Goal: Information Seeking & Learning: Find specific fact

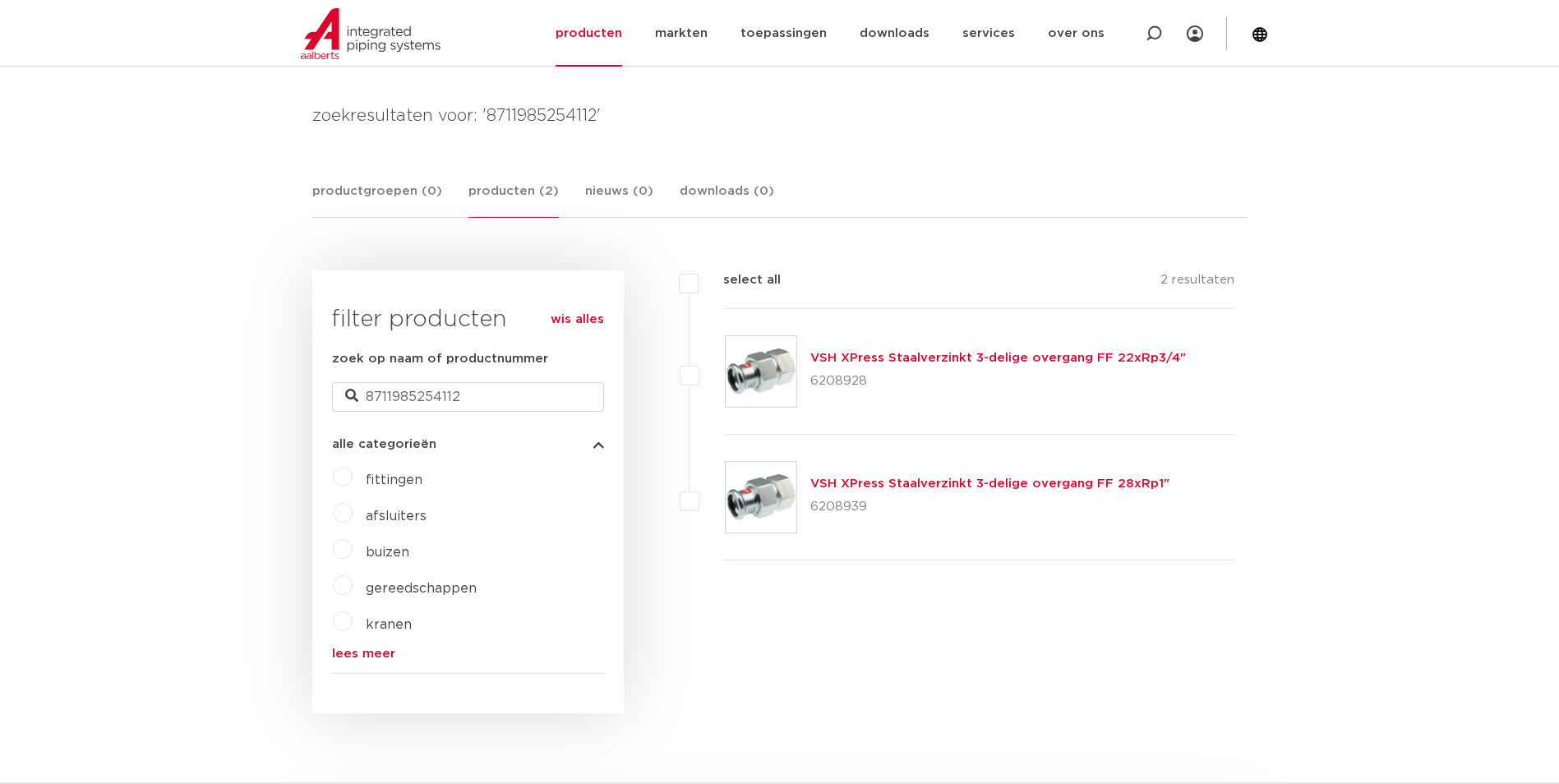
scroll to position [329, 0]
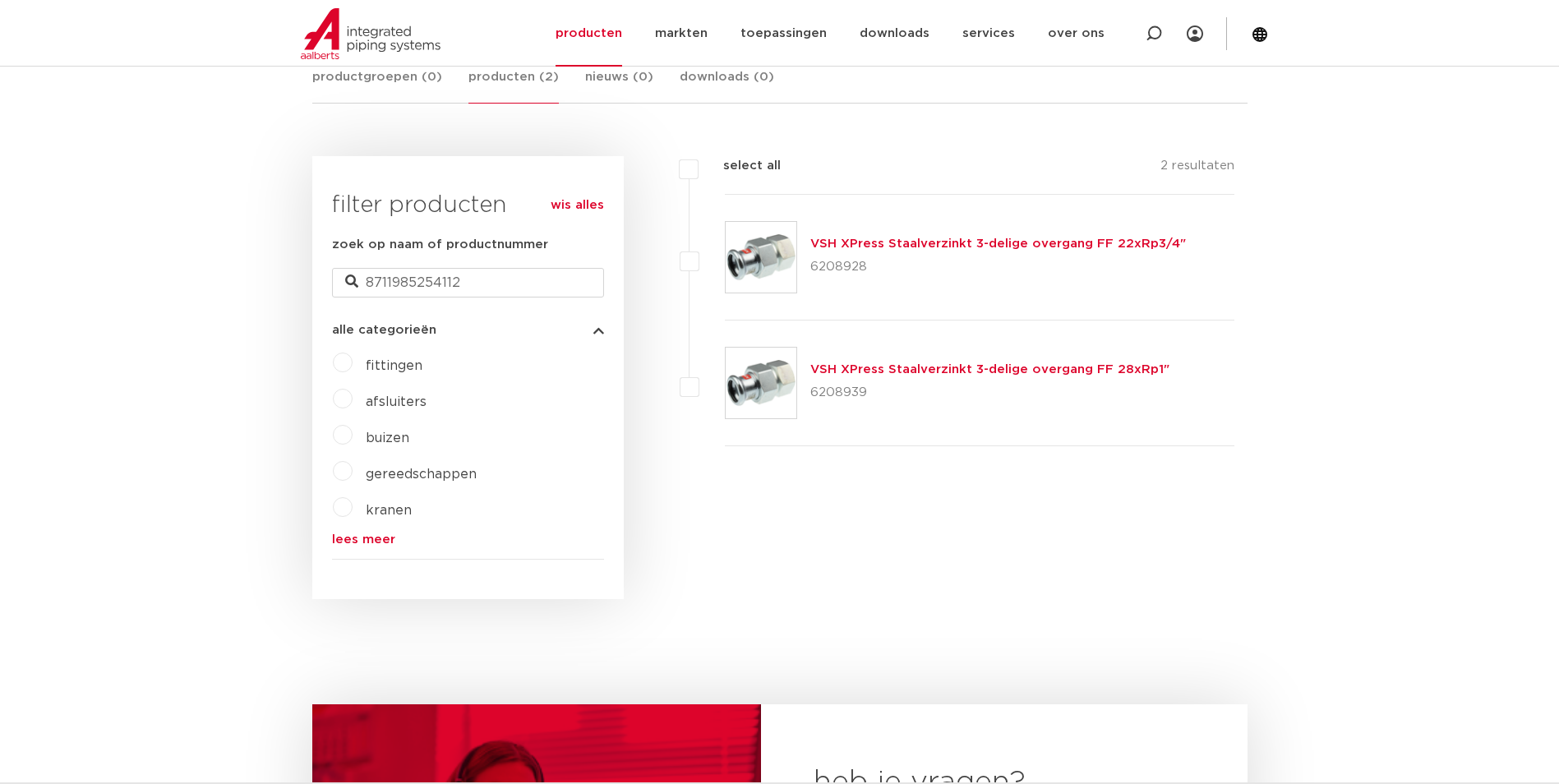
click at [786, 258] on img at bounding box center [761, 257] width 71 height 71
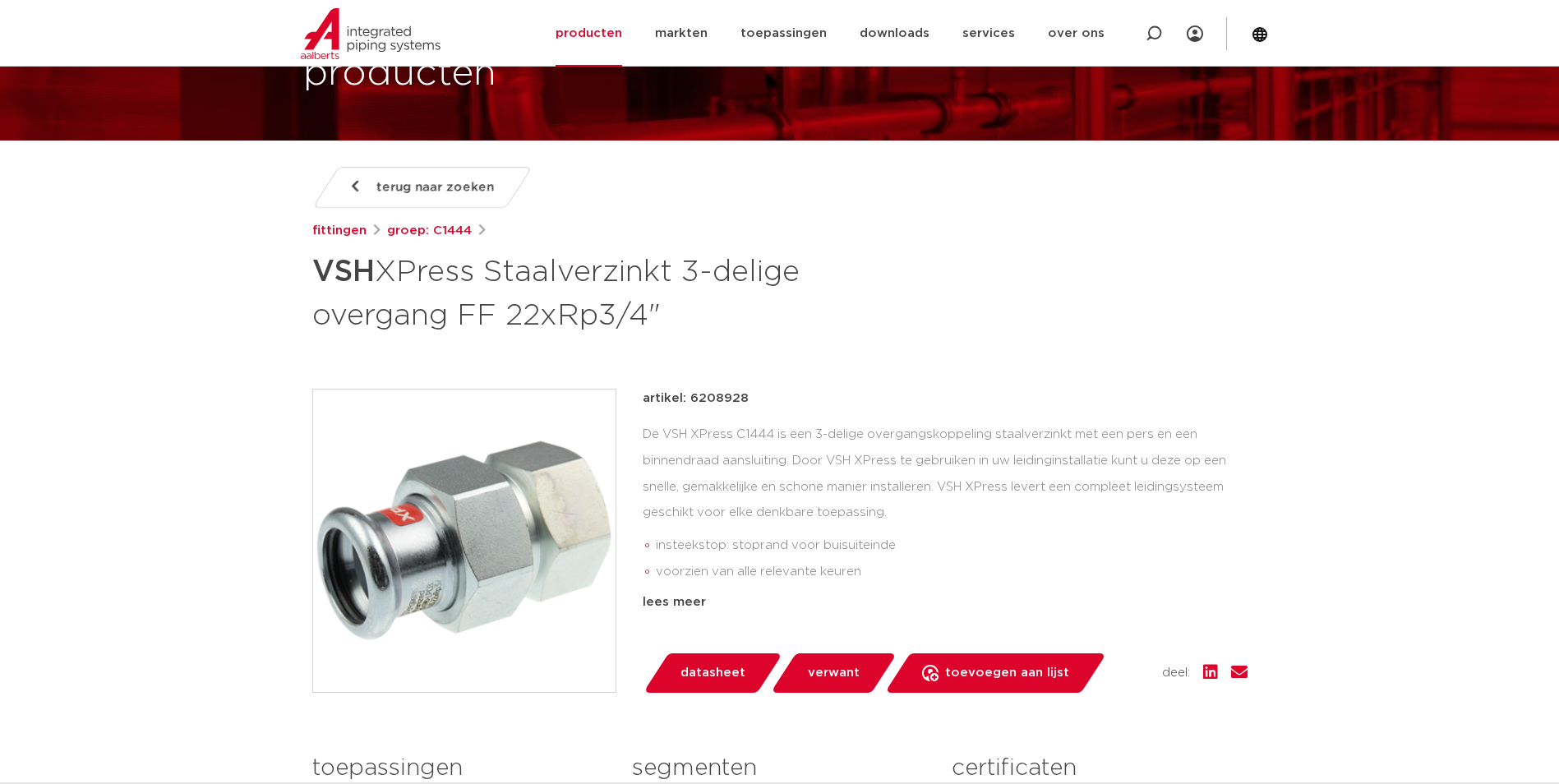
scroll to position [329, 0]
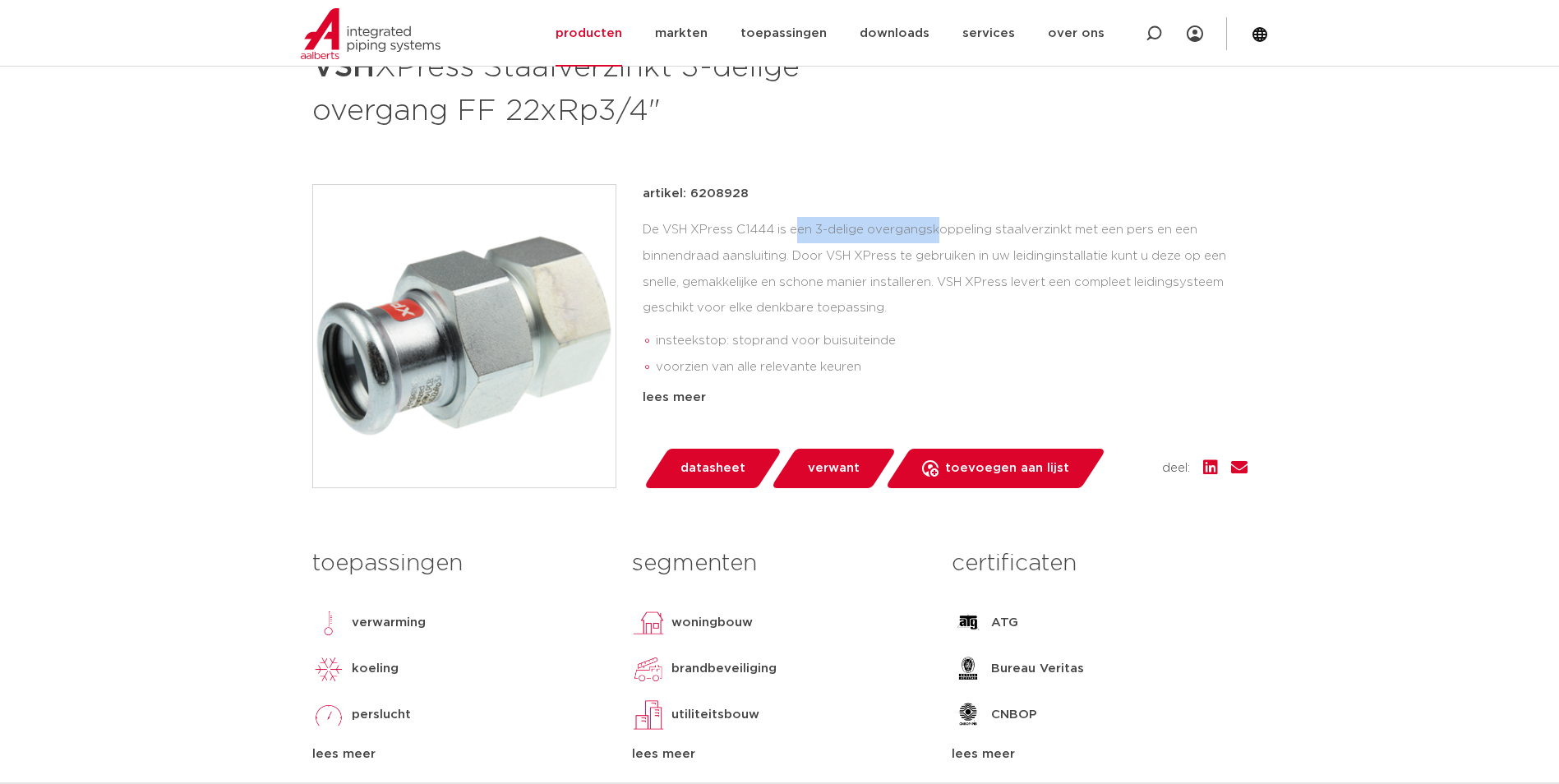
drag, startPoint x: 667, startPoint y: 228, endPoint x: 805, endPoint y: 221, distance: 138.2
click at [805, 221] on div "De VSH XPress C1444 is een 3-delige overgangskoppeling staalverzinkt met een pe…" at bounding box center [944, 299] width 605 height 165
drag, startPoint x: 805, startPoint y: 221, endPoint x: 817, endPoint y: 217, distance: 12.6
click at [817, 217] on div "De VSH XPress C1444 is een 3-delige overgangskoppeling staalverzinkt met een pe…" at bounding box center [944, 299] width 605 height 165
drag, startPoint x: 834, startPoint y: 255, endPoint x: 941, endPoint y: 251, distance: 107.1
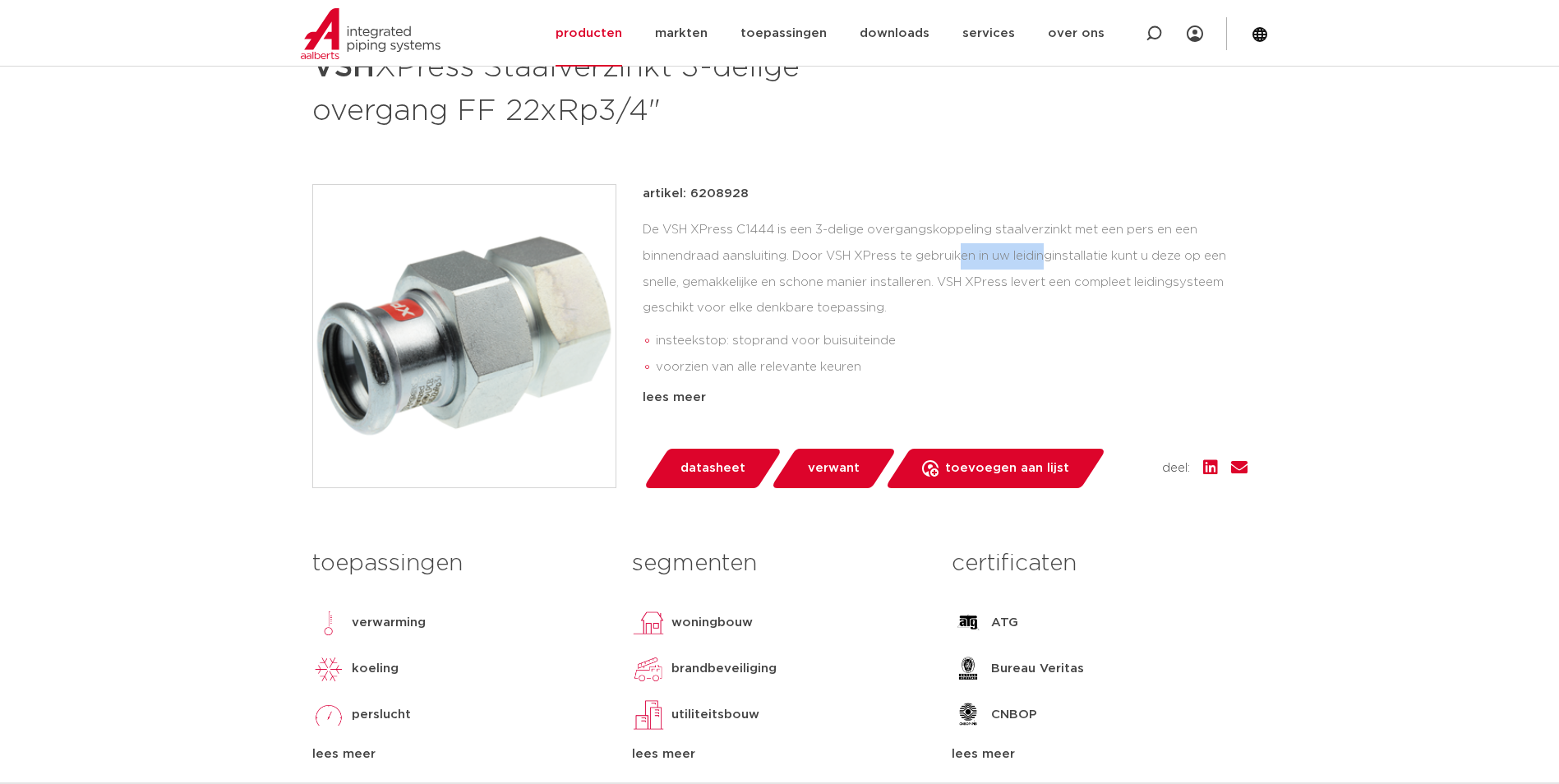
click at [941, 251] on div "De VSH XPress C1444 is een 3-delige overgangskoppeling staalverzinkt met een pe…" at bounding box center [944, 299] width 605 height 165
click at [944, 249] on div "De VSH XPress C1444 is een 3-delige overgangskoppeling staalverzinkt met een pe…" at bounding box center [944, 299] width 605 height 165
click at [705, 296] on div "De VSH XPress C1444 is een 3-delige overgangskoppeling staalverzinkt met een pe…" at bounding box center [944, 299] width 605 height 165
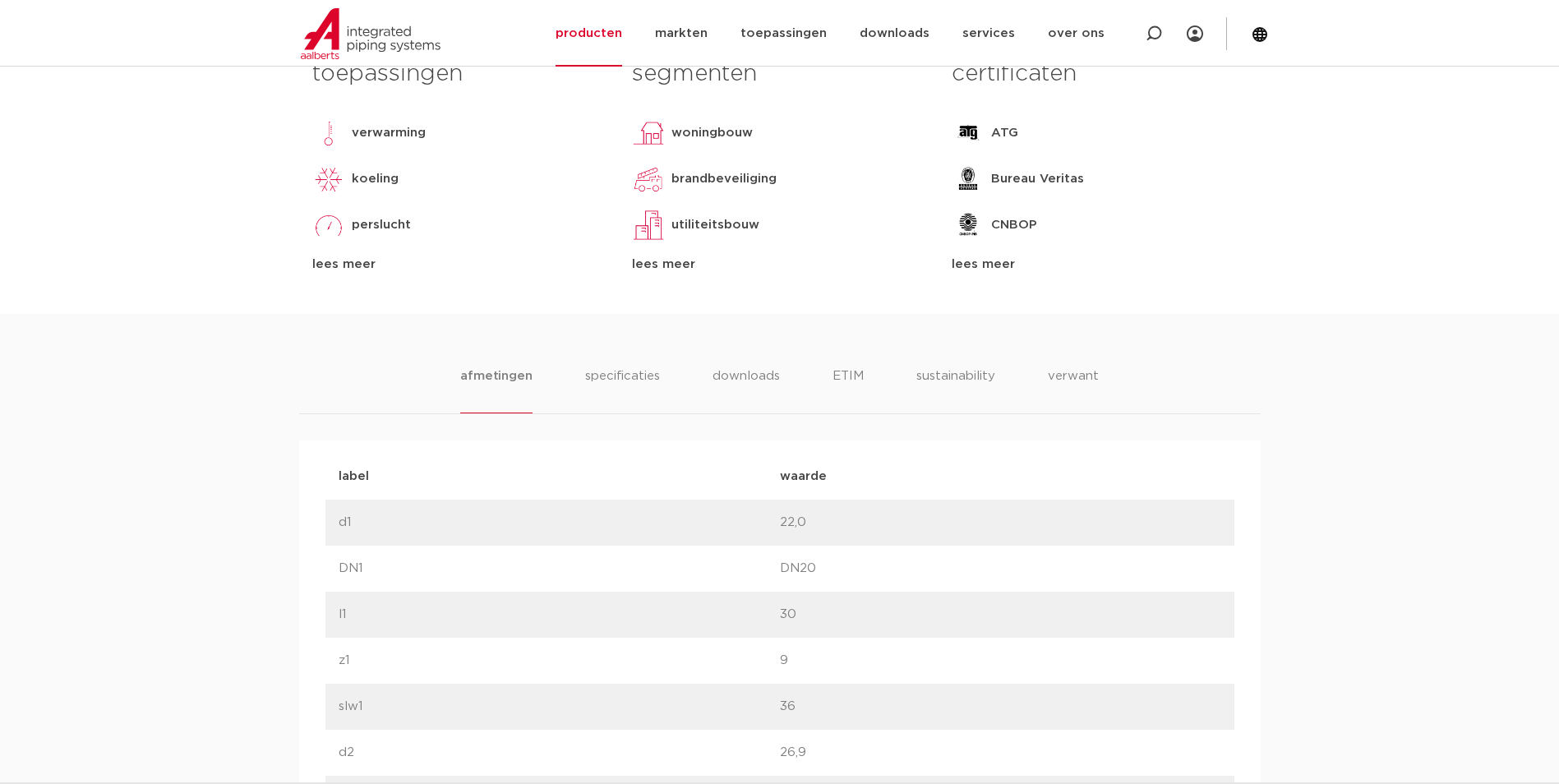
scroll to position [822, 0]
click at [632, 371] on li "specificaties" at bounding box center [621, 385] width 79 height 46
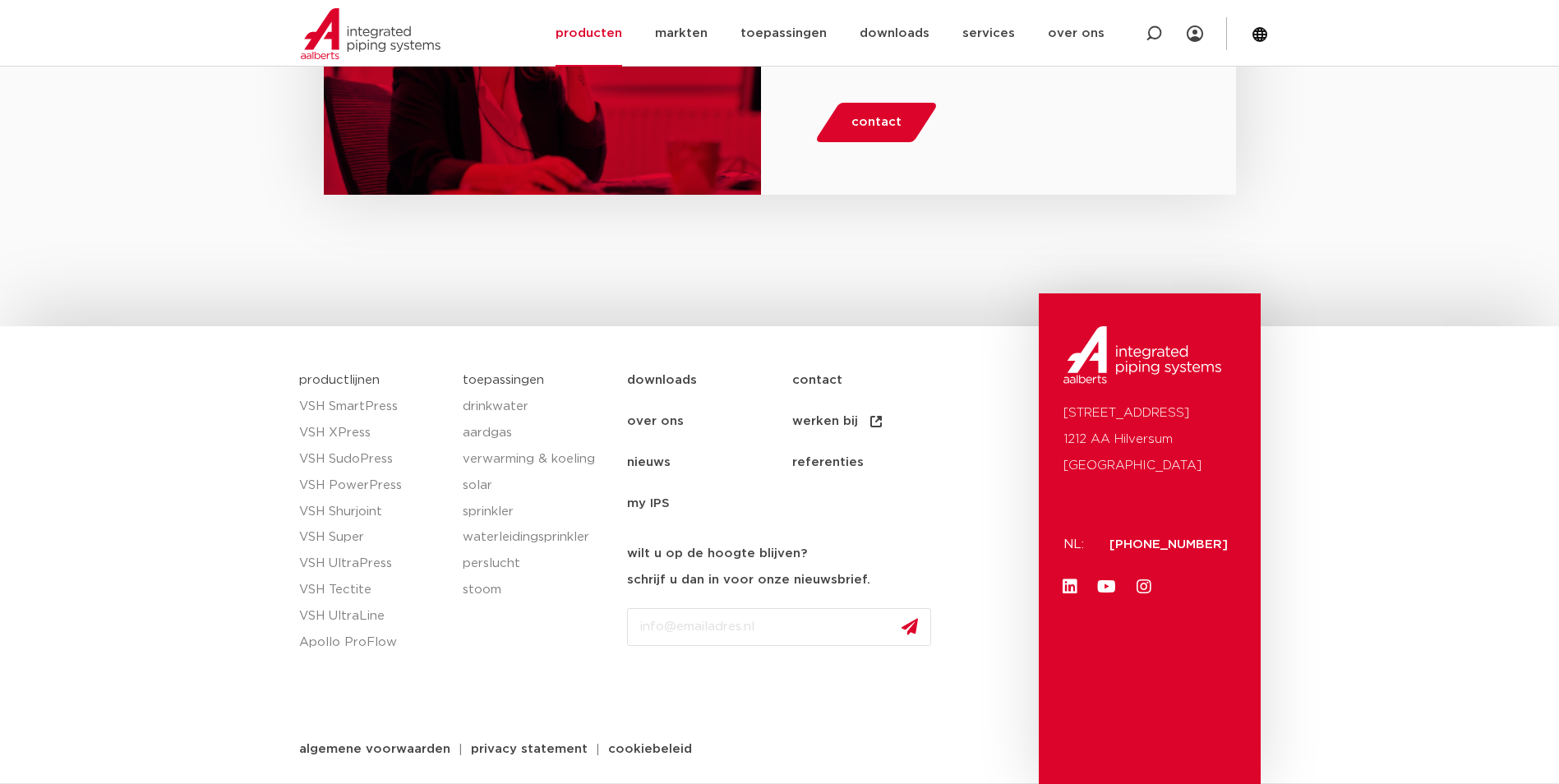
scroll to position [3680, 0]
drag, startPoint x: 940, startPoint y: 438, endPoint x: 968, endPoint y: 9, distance: 429.9
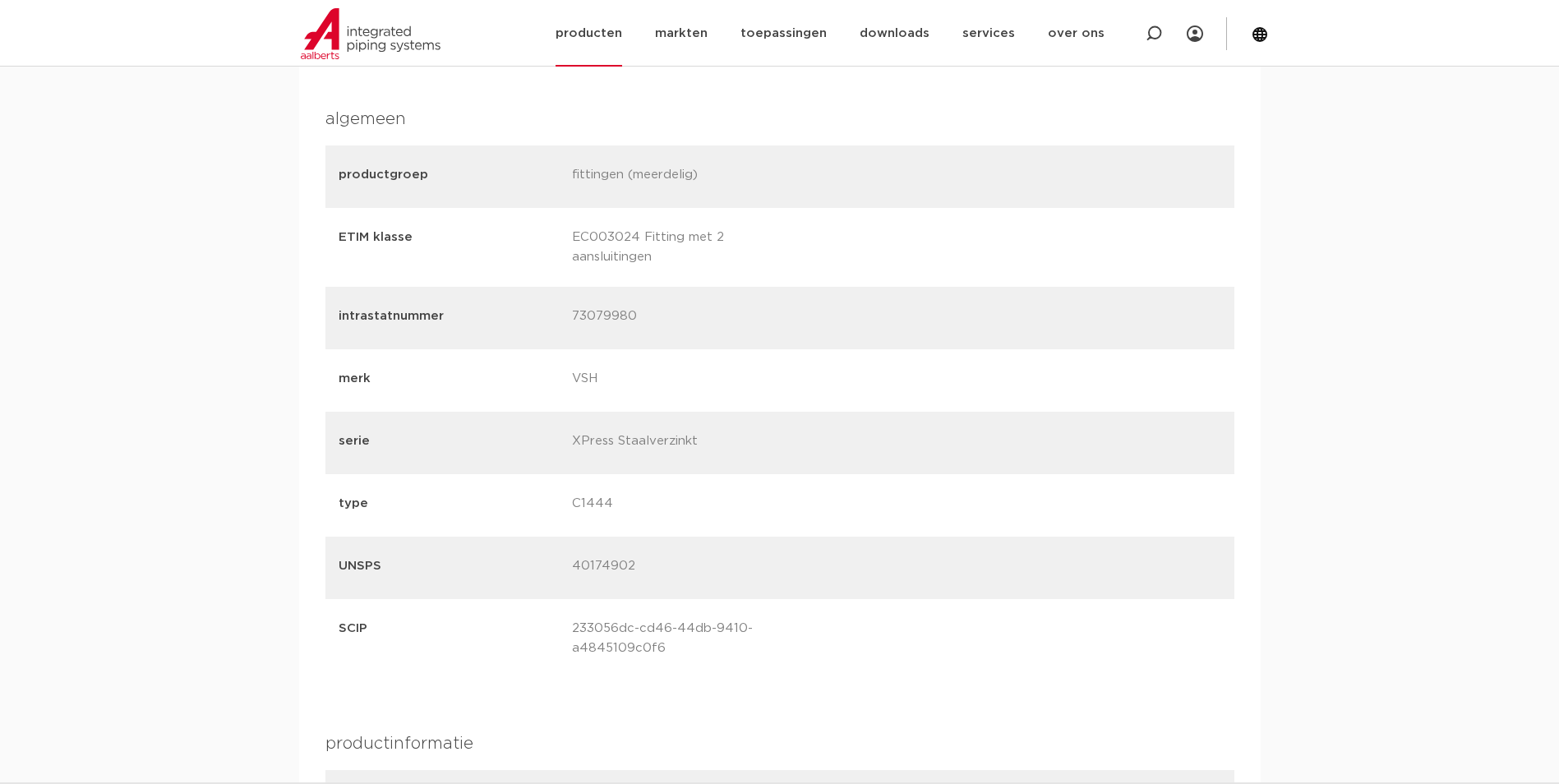
scroll to position [0, 0]
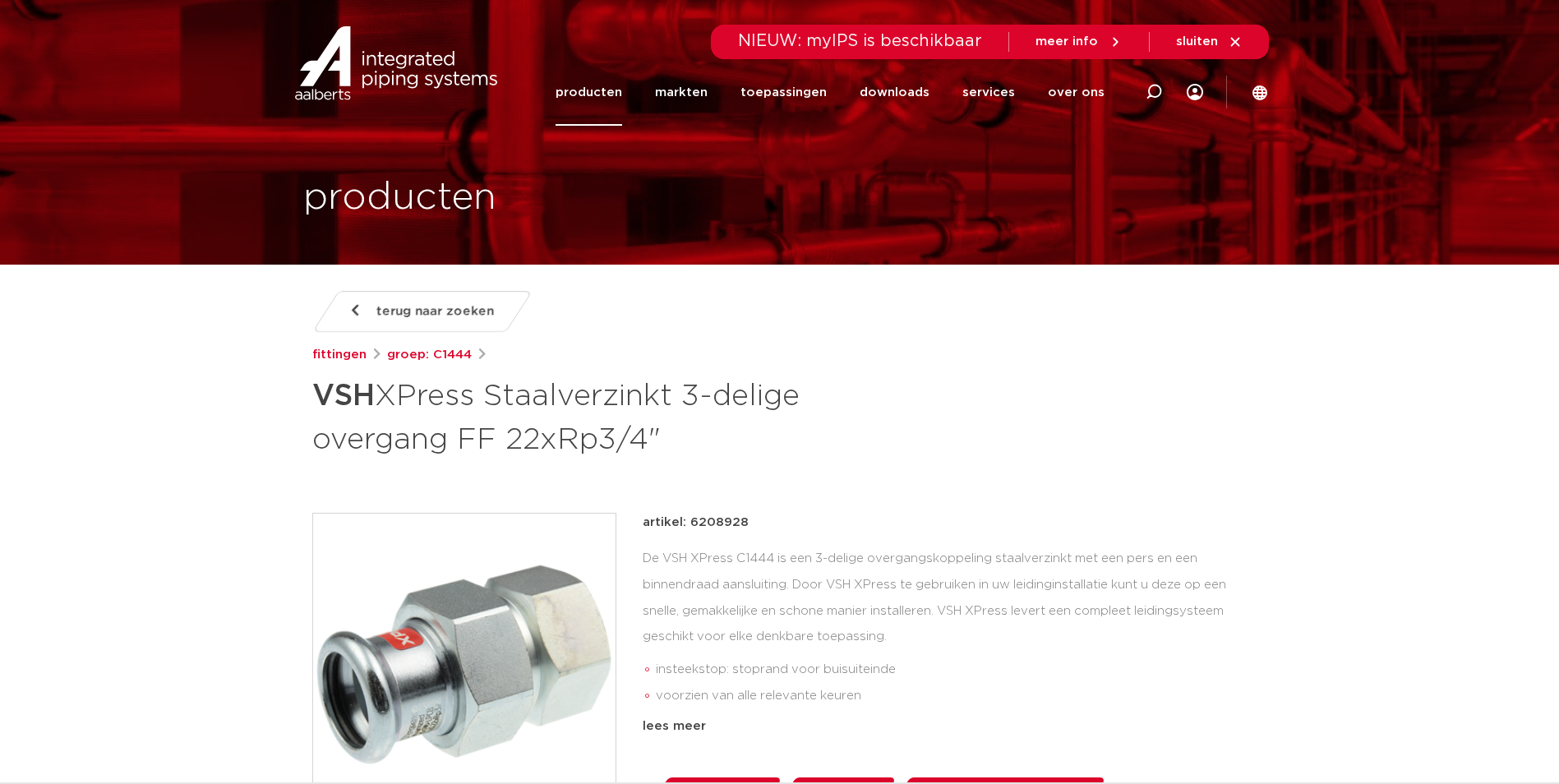
drag, startPoint x: 1032, startPoint y: 365, endPoint x: 1030, endPoint y: 46, distance: 319.0
click at [554, 456] on h1 "VSH XPress Staalverzinkt 3-delige overgang FF 22xRp3/4"" at bounding box center [621, 416] width 618 height 89
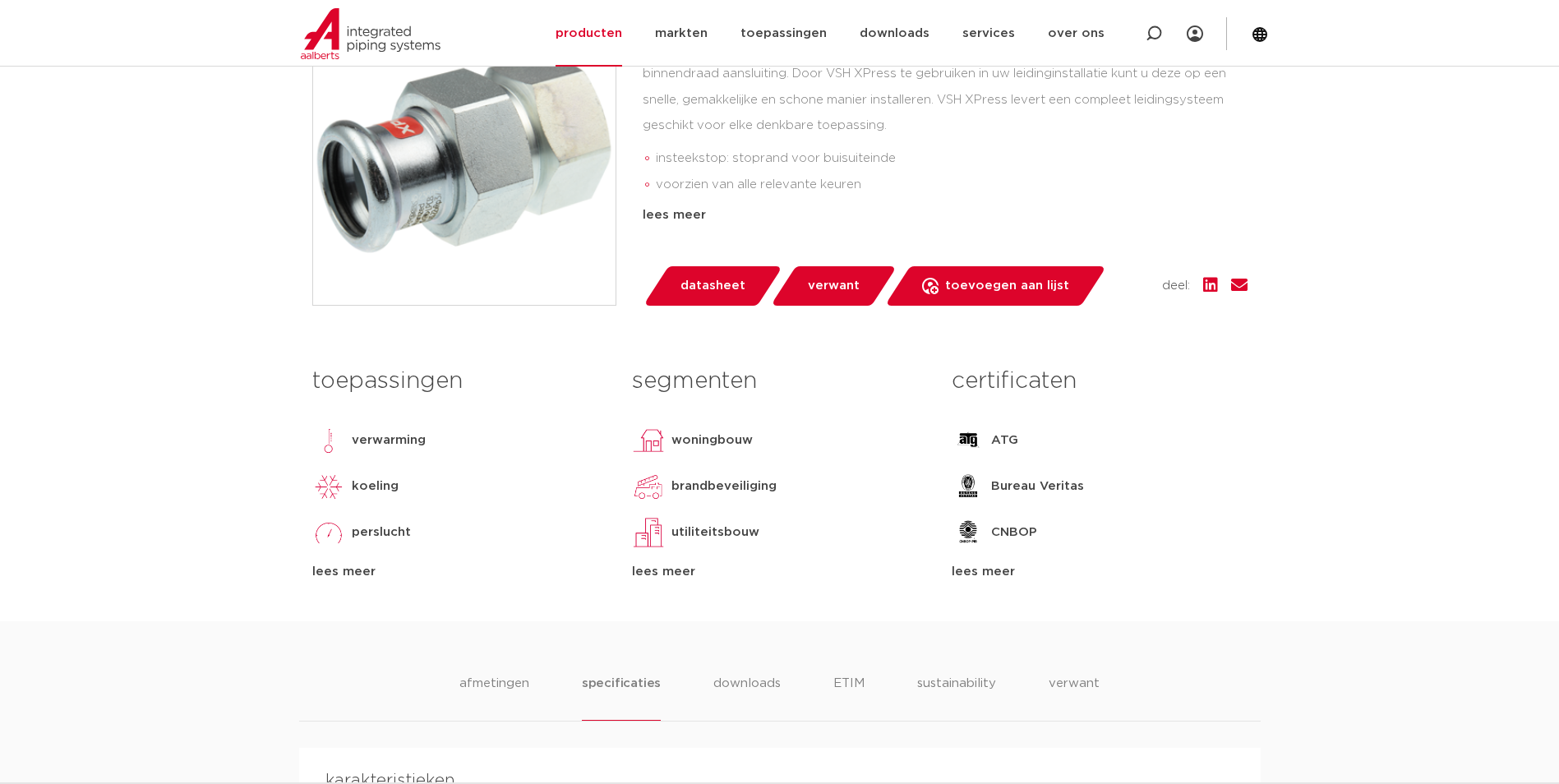
scroll to position [329, 0]
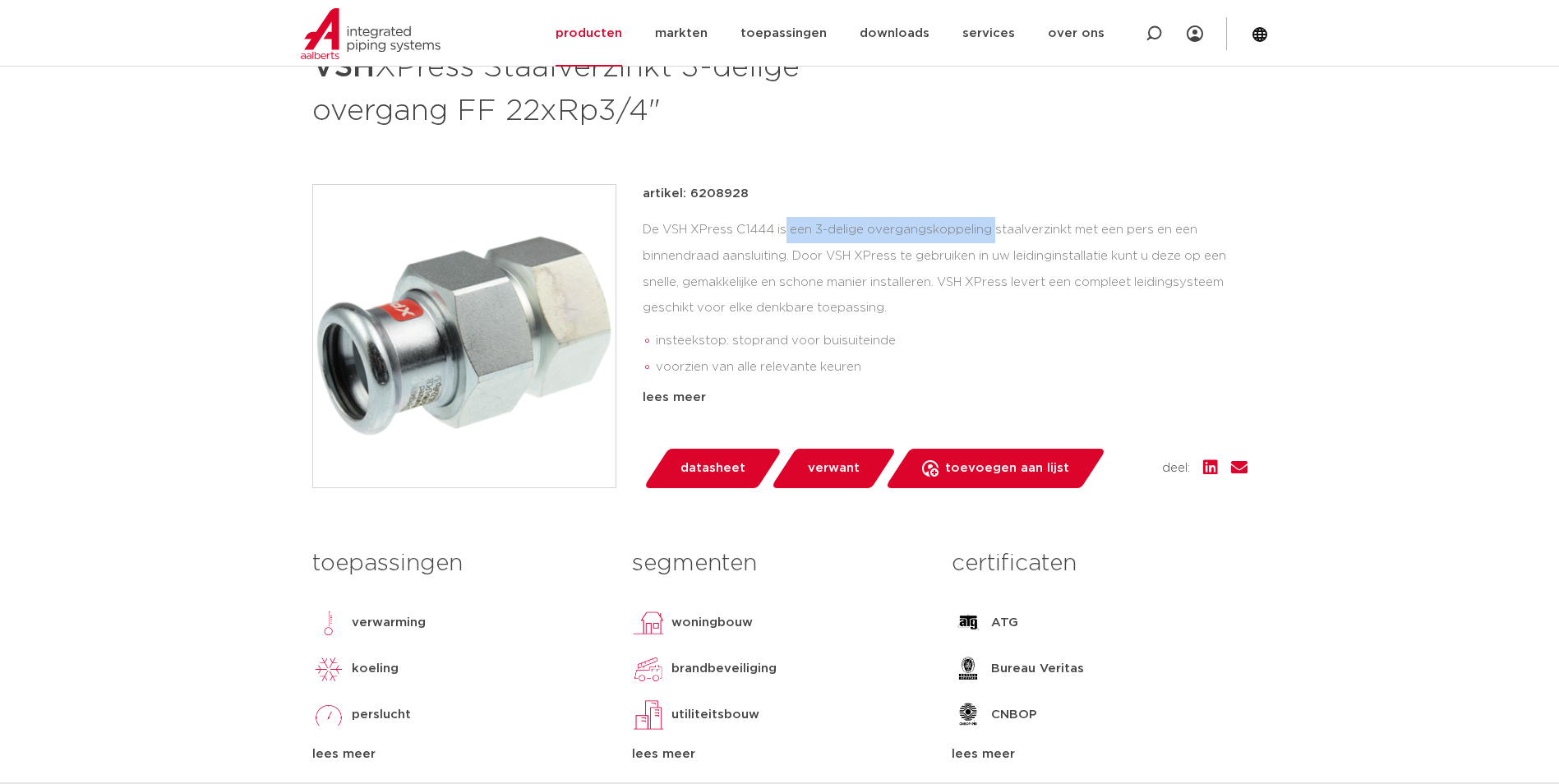
drag, startPoint x: 653, startPoint y: 232, endPoint x: 867, endPoint y: 219, distance: 214.4
click at [863, 221] on div "De VSH XPress C1444 is een 3-delige overgangskoppeling staalverzinkt met een pe…" at bounding box center [944, 299] width 605 height 165
click at [867, 219] on div "De VSH XPress C1444 is een 3-delige overgangskoppeling staalverzinkt met een pe…" at bounding box center [944, 299] width 605 height 165
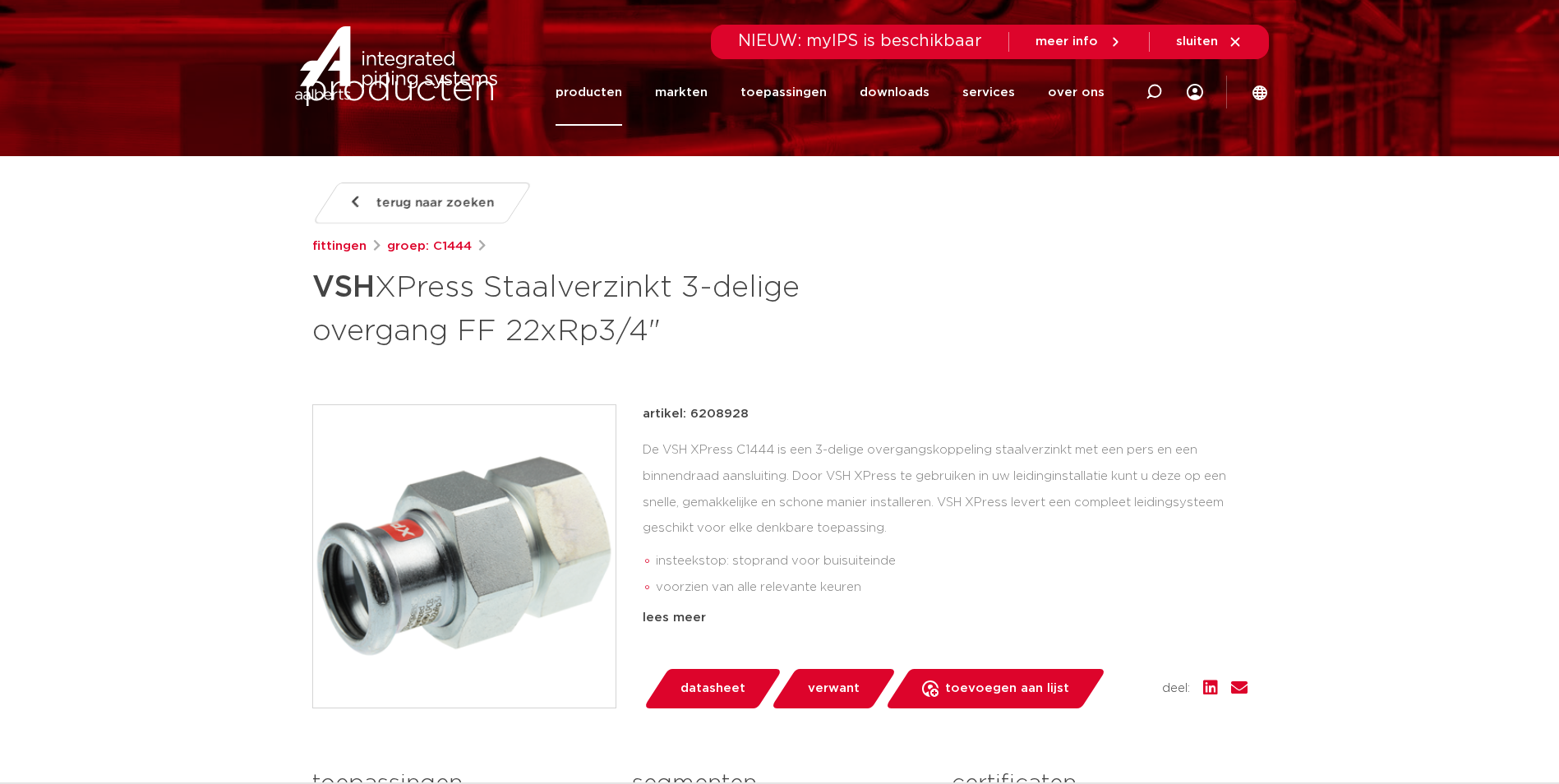
scroll to position [165, 0]
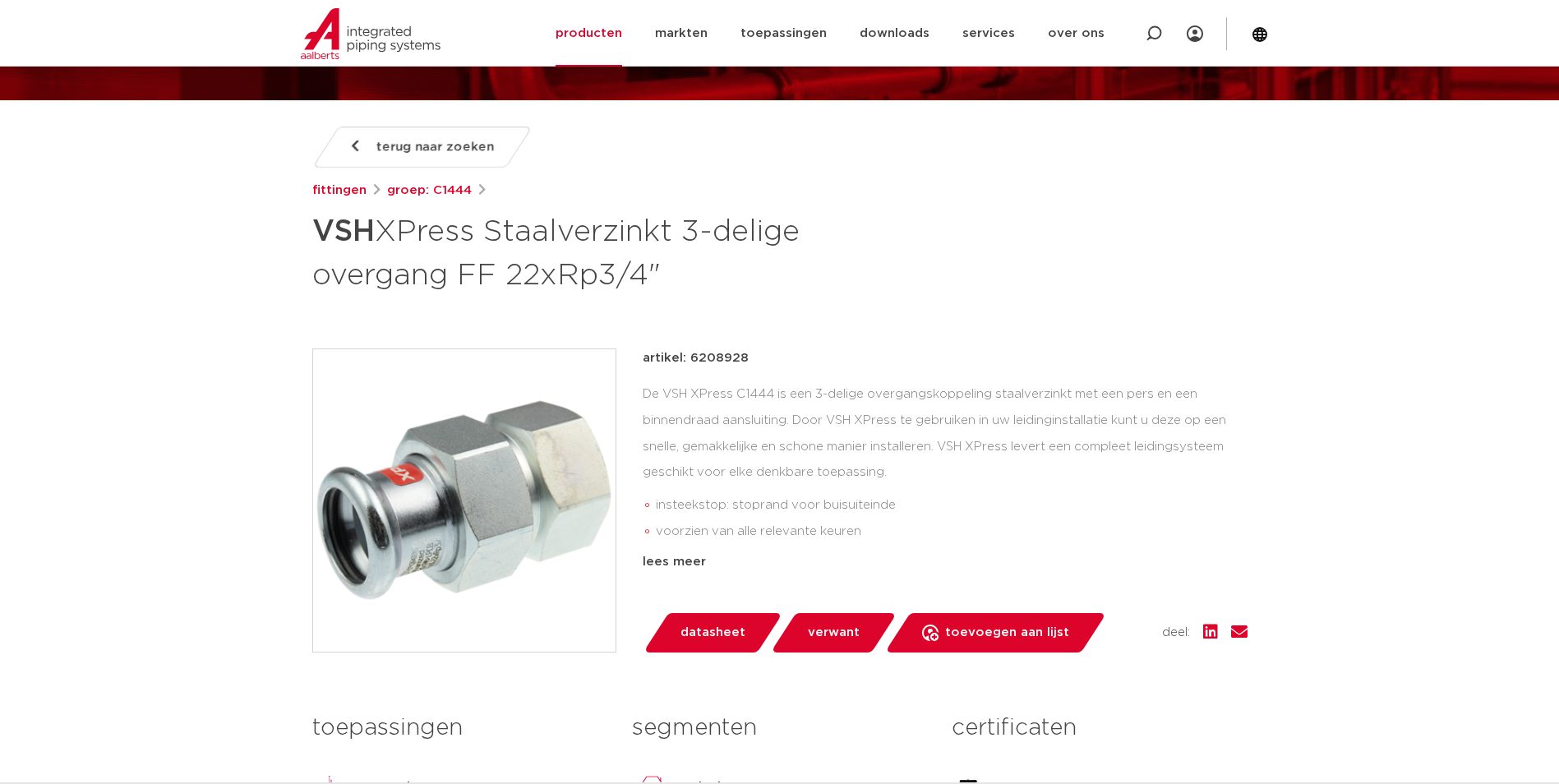
click at [424, 257] on h1 "VSH XPress Staalverzinkt 3-delige overgang FF 22xRp3/4"" at bounding box center [621, 252] width 618 height 89
click at [448, 212] on h1 "VSH XPress Staalverzinkt 3-delige overgang FF 22xRp3/4"" at bounding box center [621, 252] width 618 height 89
click at [449, 235] on h1 "VSH XPress Staalverzinkt 3-delige overgang FF 22xRp3/4"" at bounding box center [621, 252] width 618 height 89
click at [450, 236] on h1 "VSH XPress Staalverzinkt 3-delige overgang FF 22xRp3/4"" at bounding box center [621, 252] width 618 height 89
drag, startPoint x: 450, startPoint y: 236, endPoint x: 561, endPoint y: 300, distance: 128.1
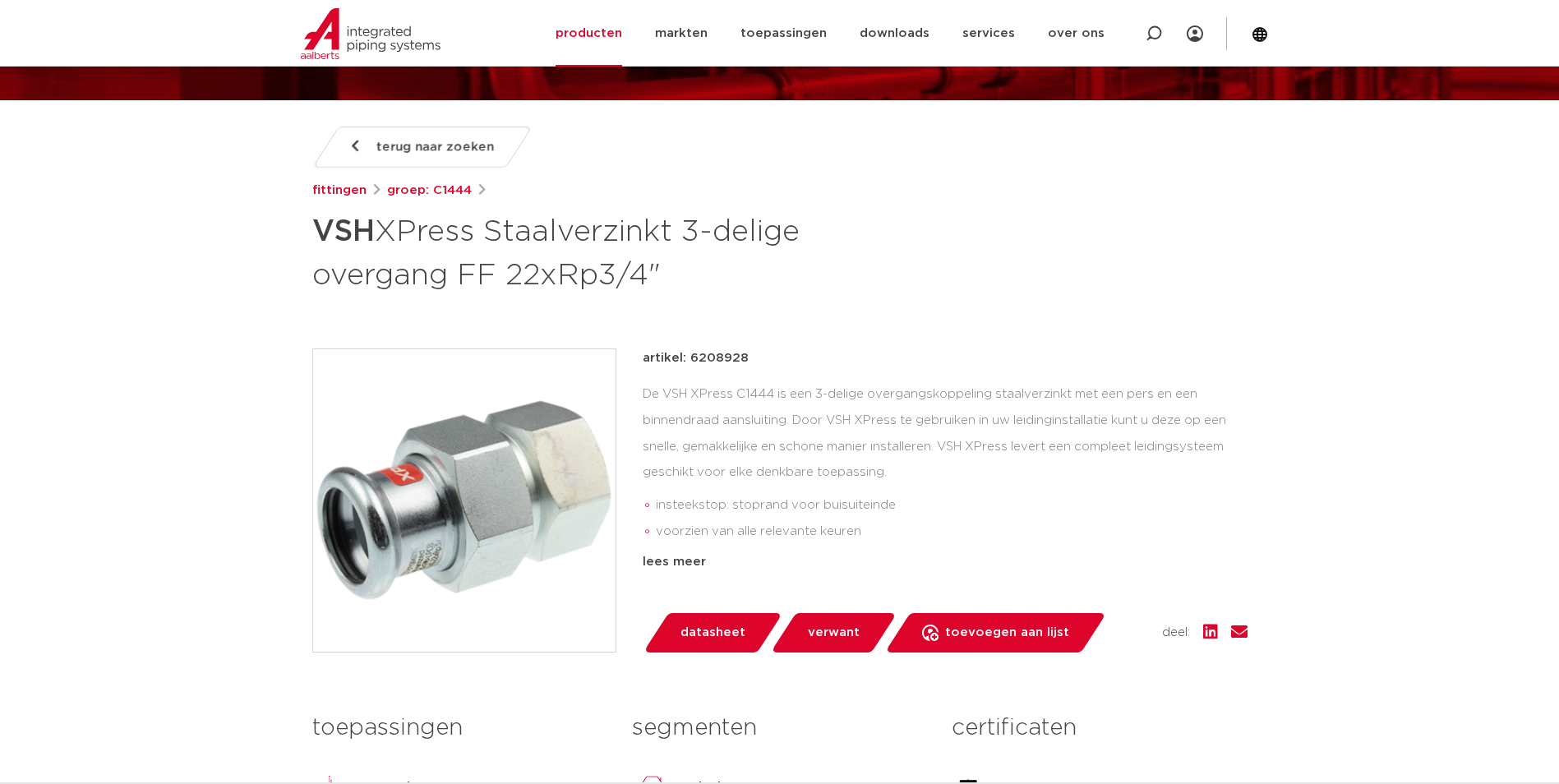
click at [509, 296] on div "terug naar zoeken fittingen groep: C1444 VSH XPress Staalverzinkt 3-delige over…" at bounding box center [780, 547] width 961 height 841
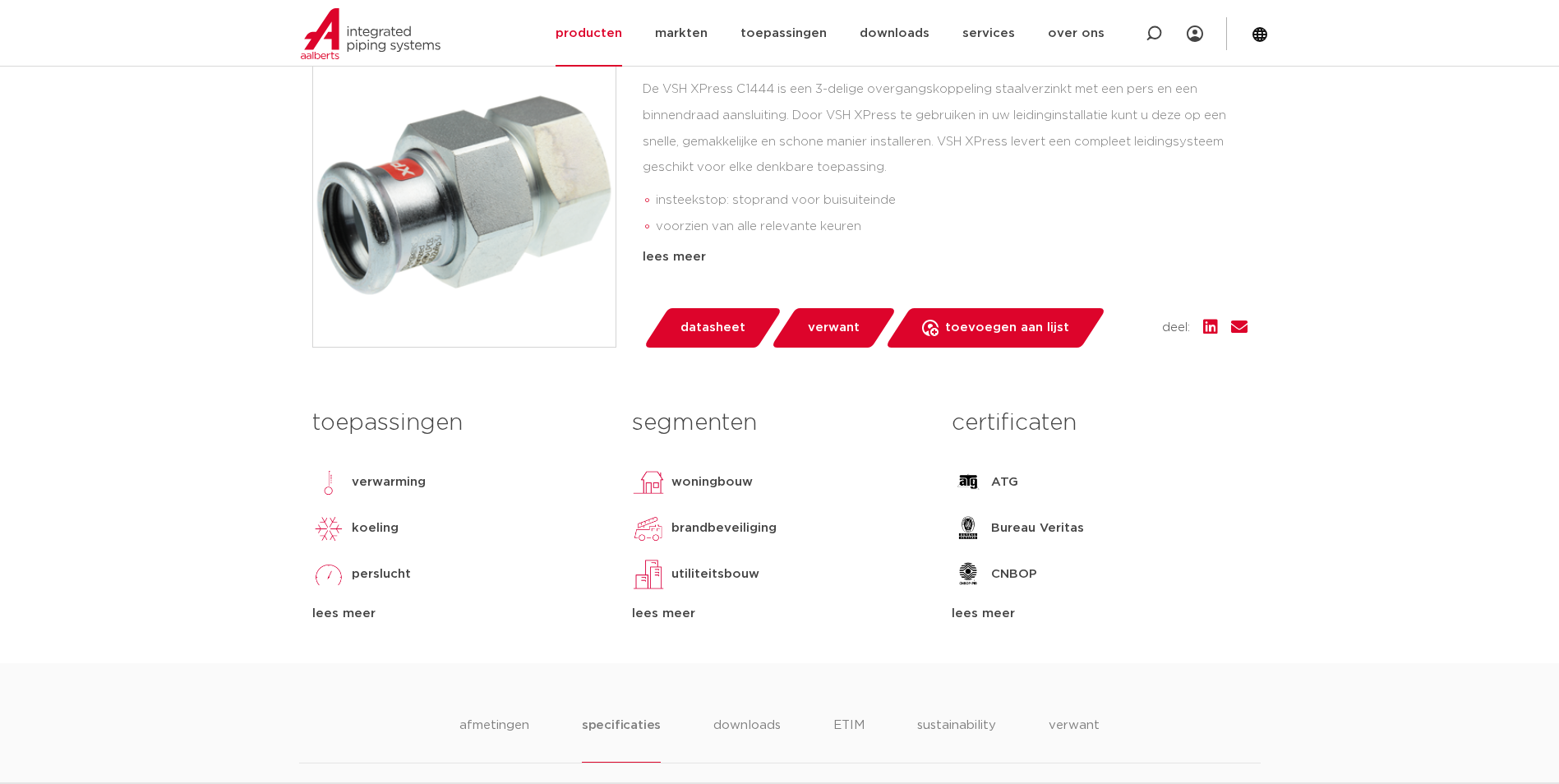
scroll to position [657, 0]
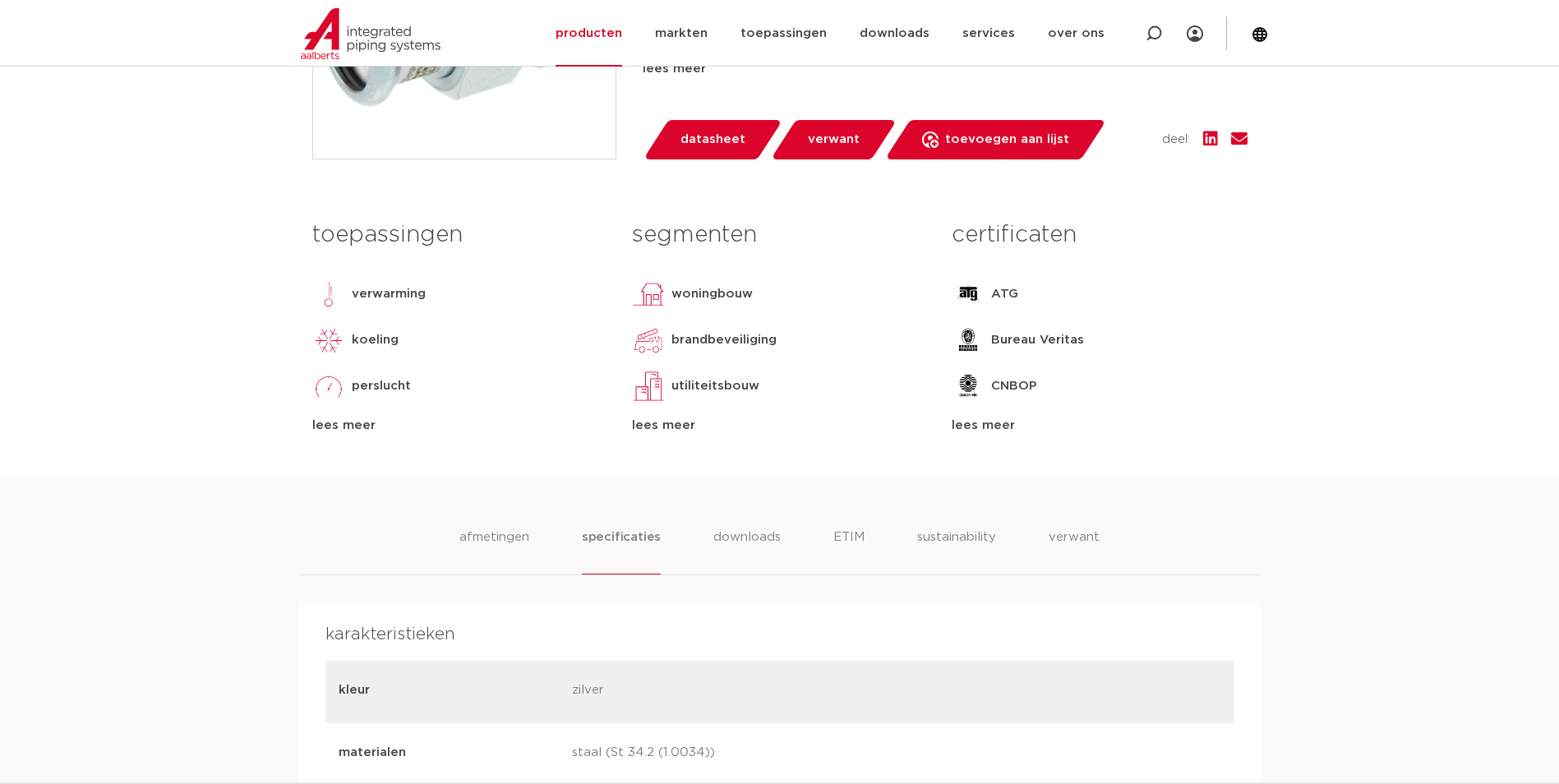
click at [972, 431] on div "lees meer" at bounding box center [1099, 425] width 295 height 20
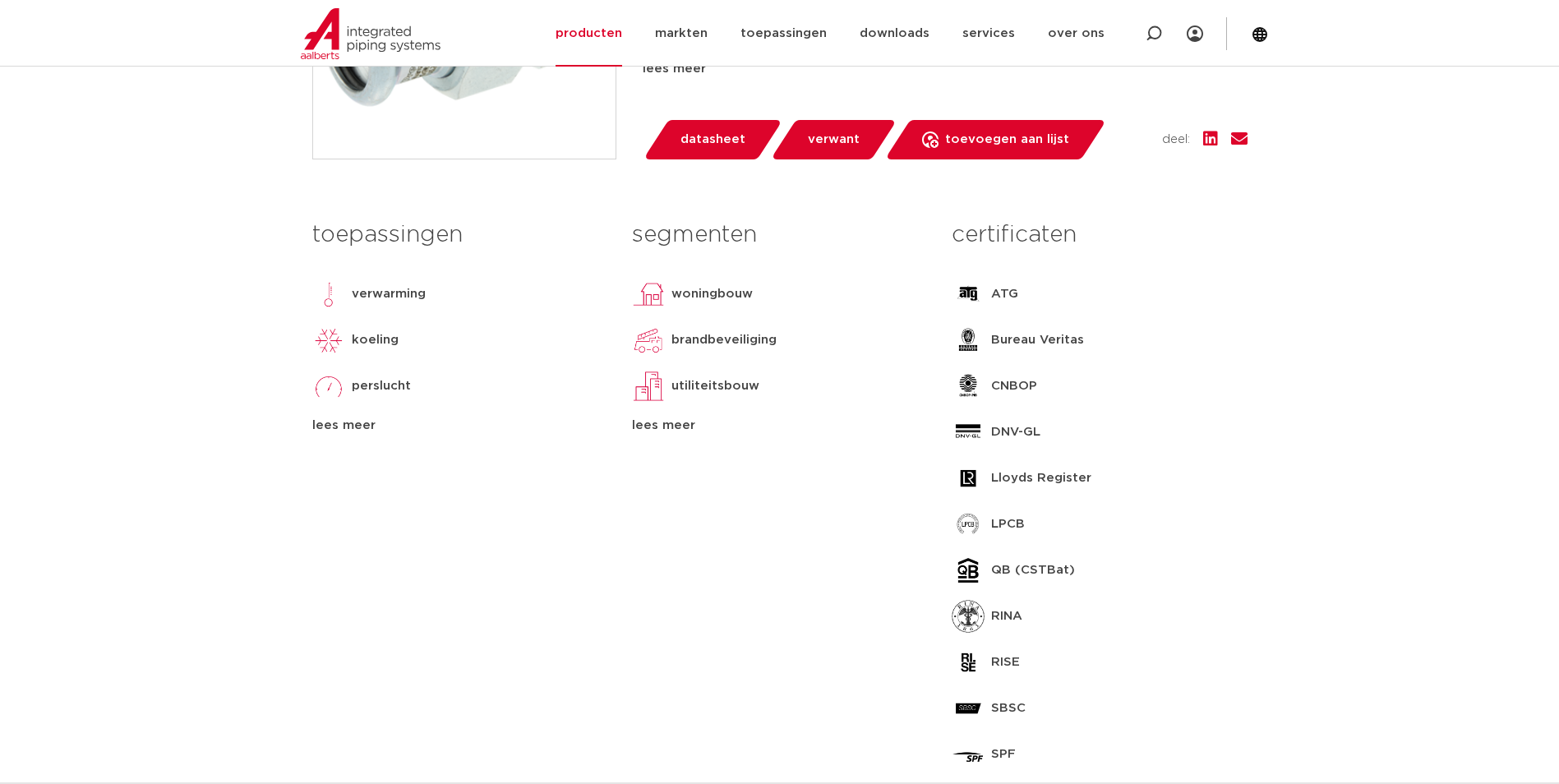
click at [656, 429] on div "lees meer" at bounding box center [779, 425] width 295 height 20
click at [332, 446] on div "toepassingen verwarming koeling perslucht solar installatie sprinkler vacuüm le…" at bounding box center [459, 530] width 319 height 637
click at [327, 417] on div "lees meer" at bounding box center [459, 425] width 295 height 20
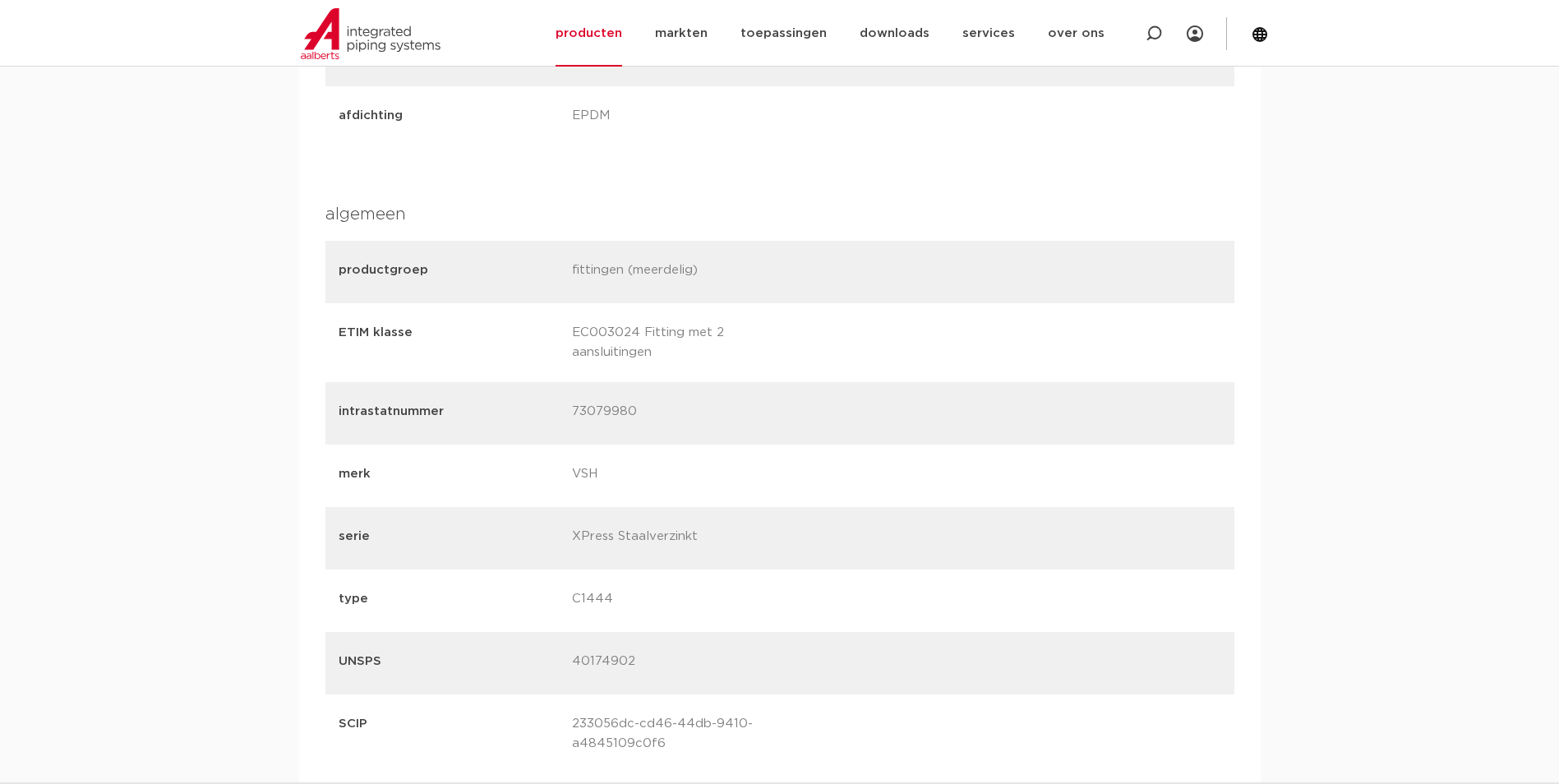
scroll to position [1971, 0]
click at [605, 341] on p "EC003024 Fitting met 2 aansluitingen" at bounding box center [682, 346] width 221 height 40
drag, startPoint x: 605, startPoint y: 341, endPoint x: 619, endPoint y: 374, distance: 35.8
click at [619, 374] on div "ETIM klasse EC003024 Fitting met 2 aansluitingen" at bounding box center [780, 345] width 909 height 79
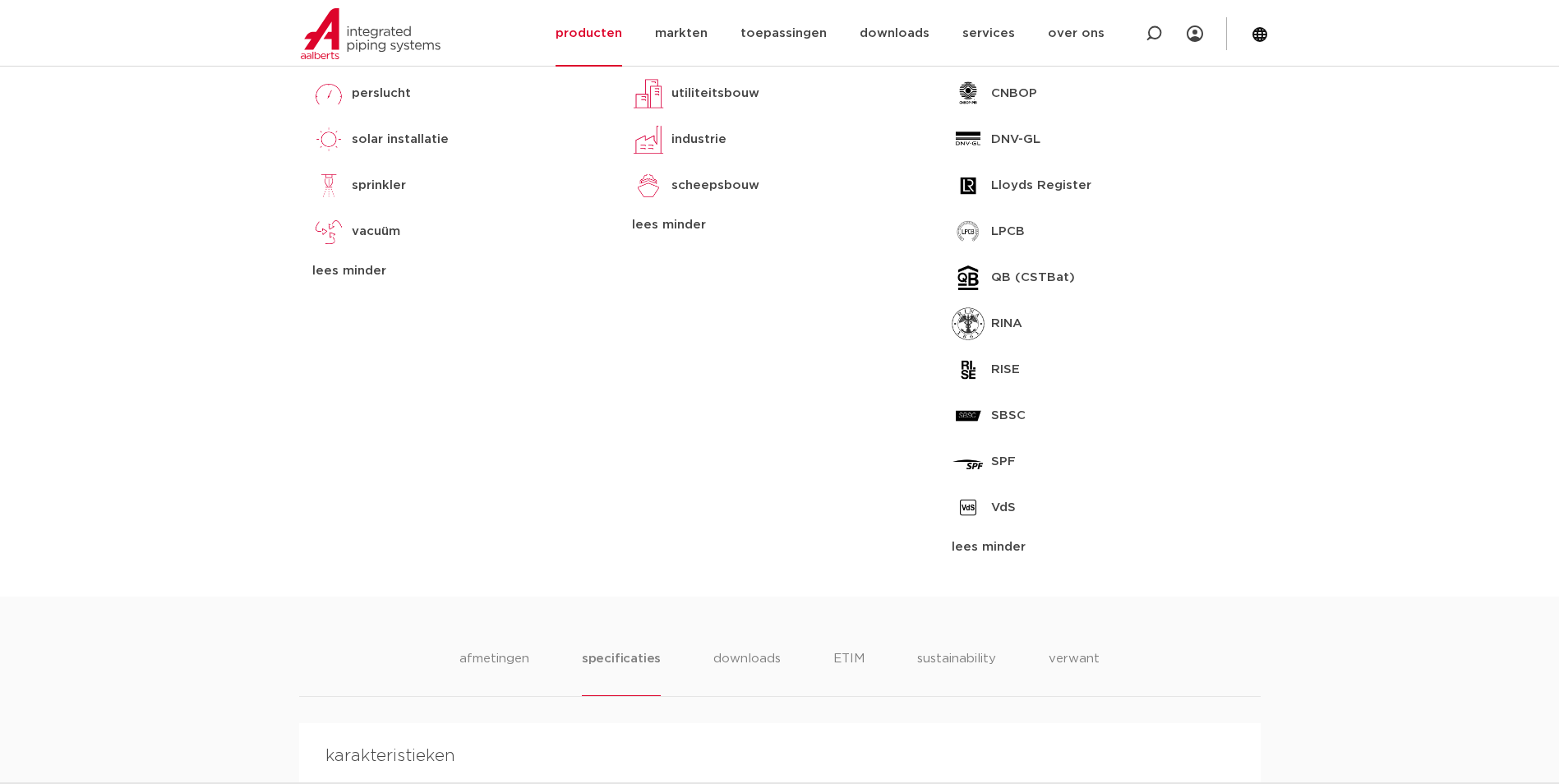
scroll to position [0, 0]
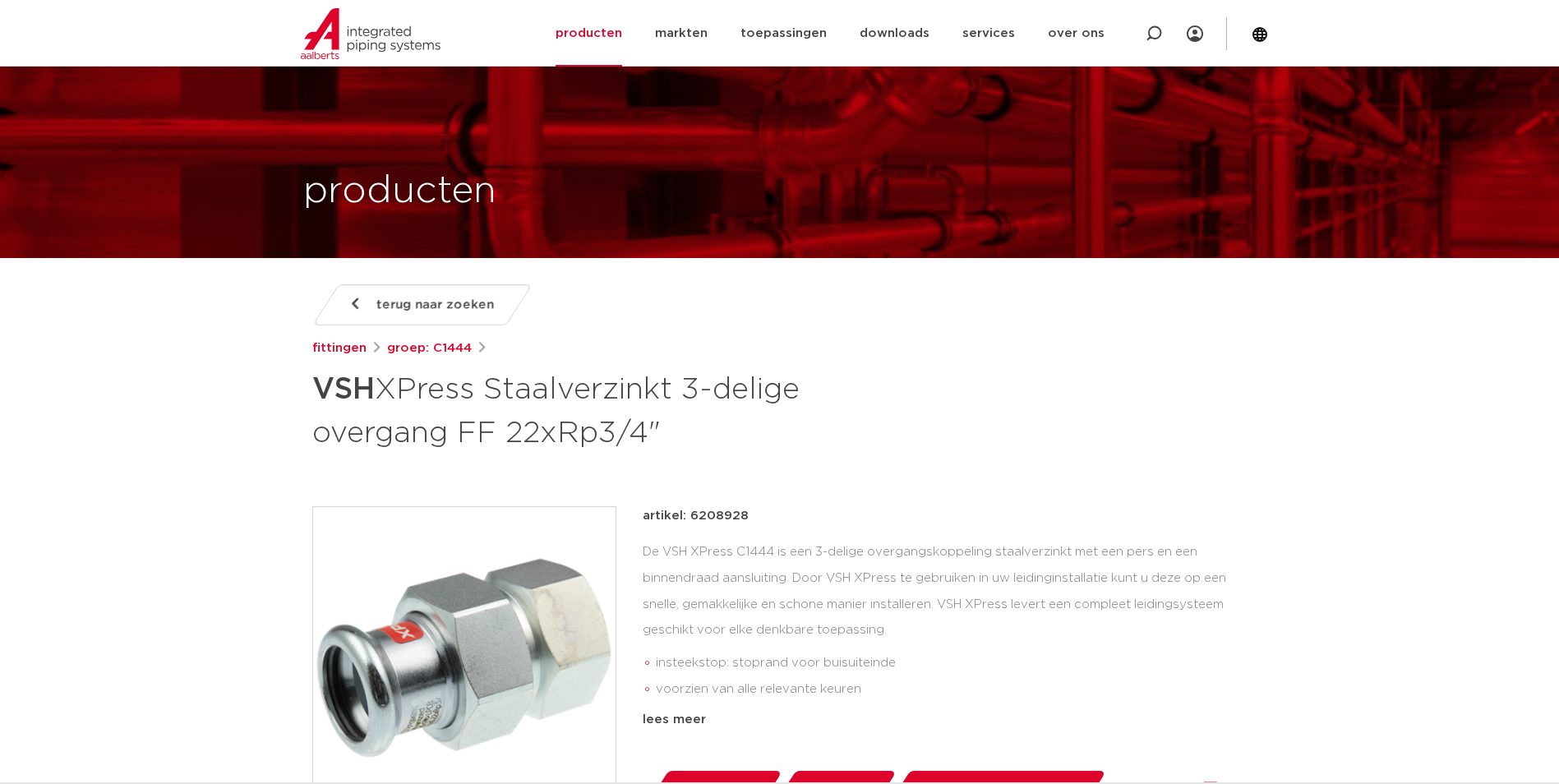
drag, startPoint x: 747, startPoint y: 546, endPoint x: 648, endPoint y: 322, distance: 244.9
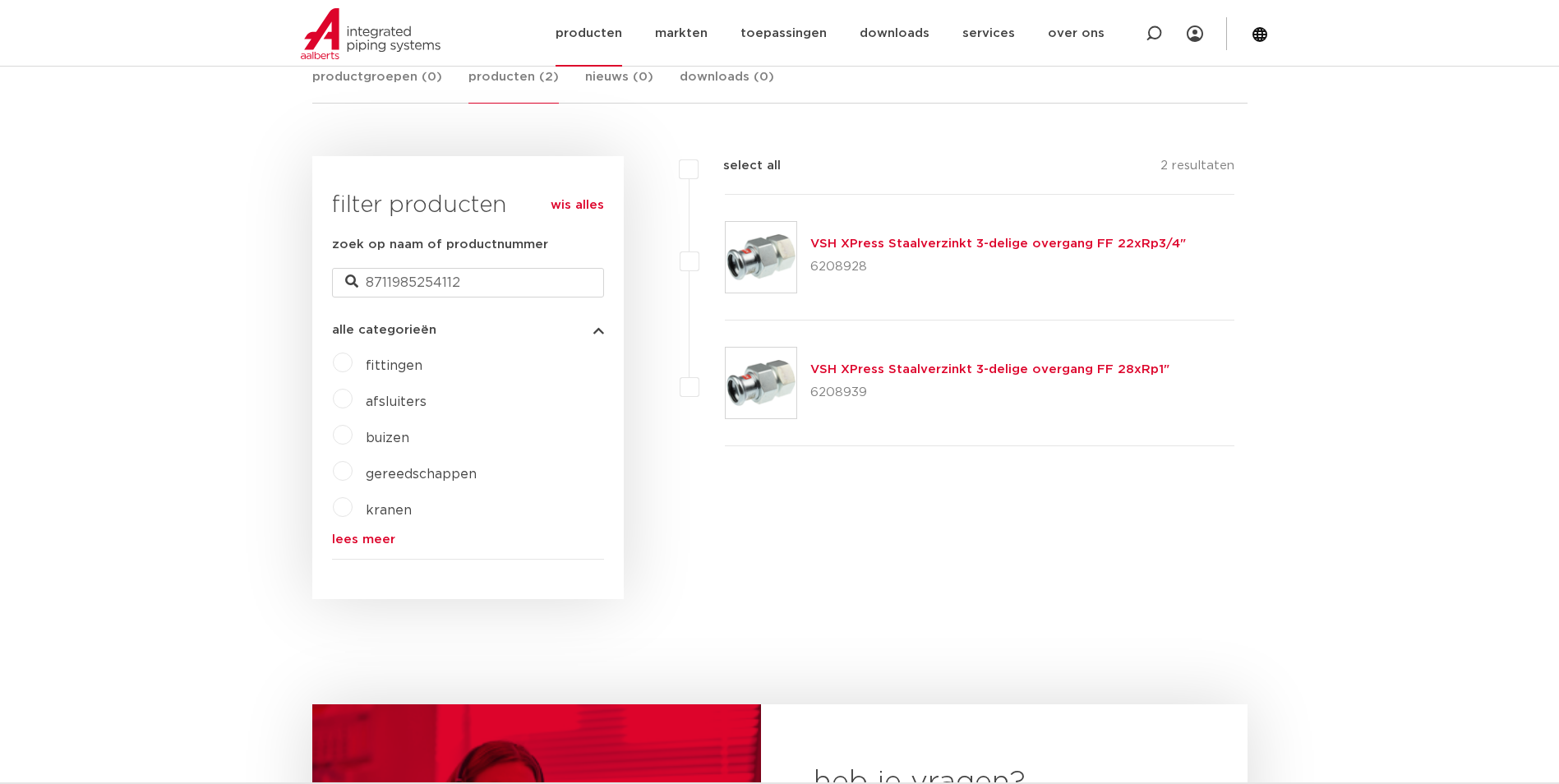
click at [355, 44] on img at bounding box center [370, 34] width 139 height 51
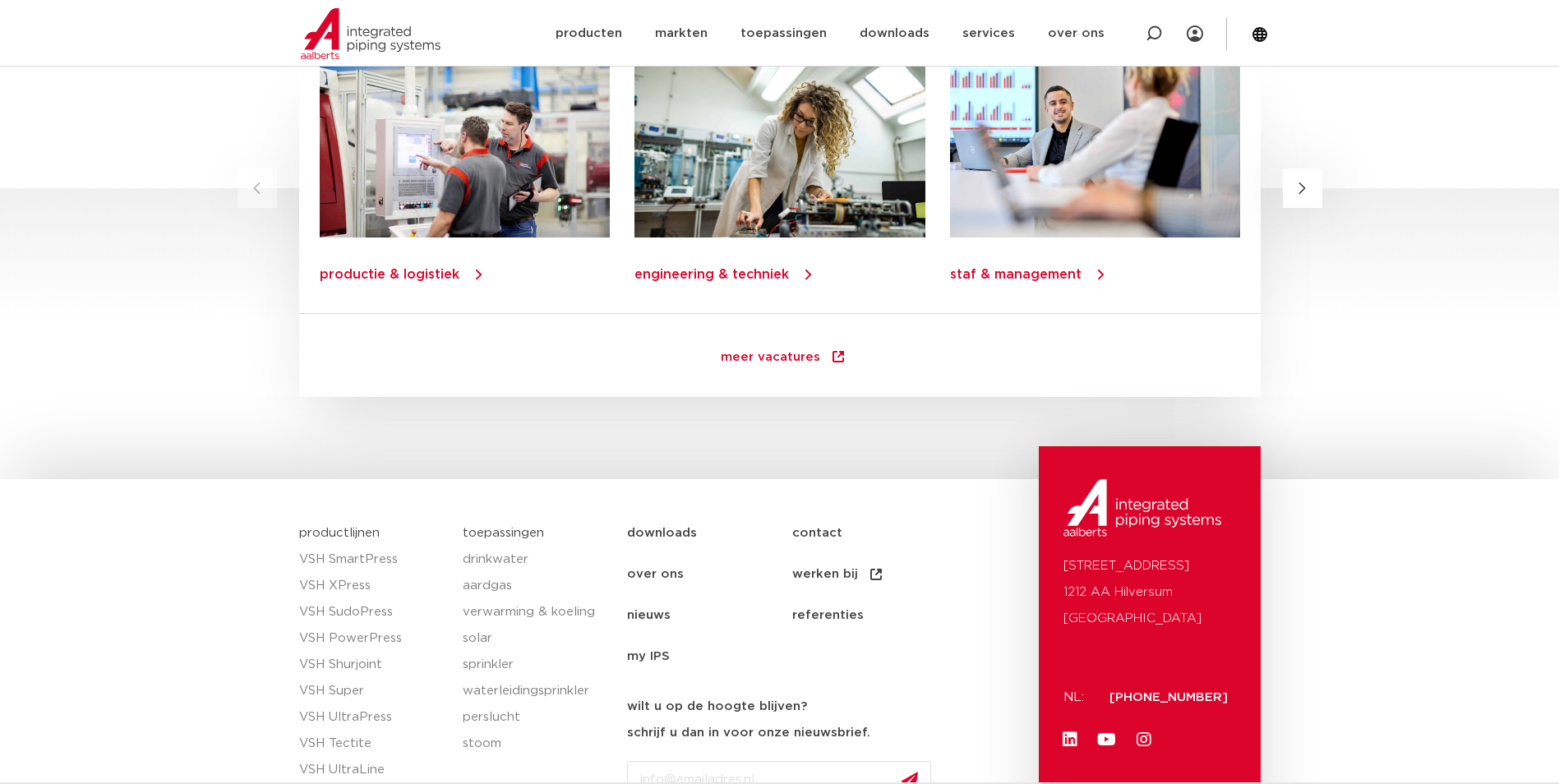
scroll to position [690, 0]
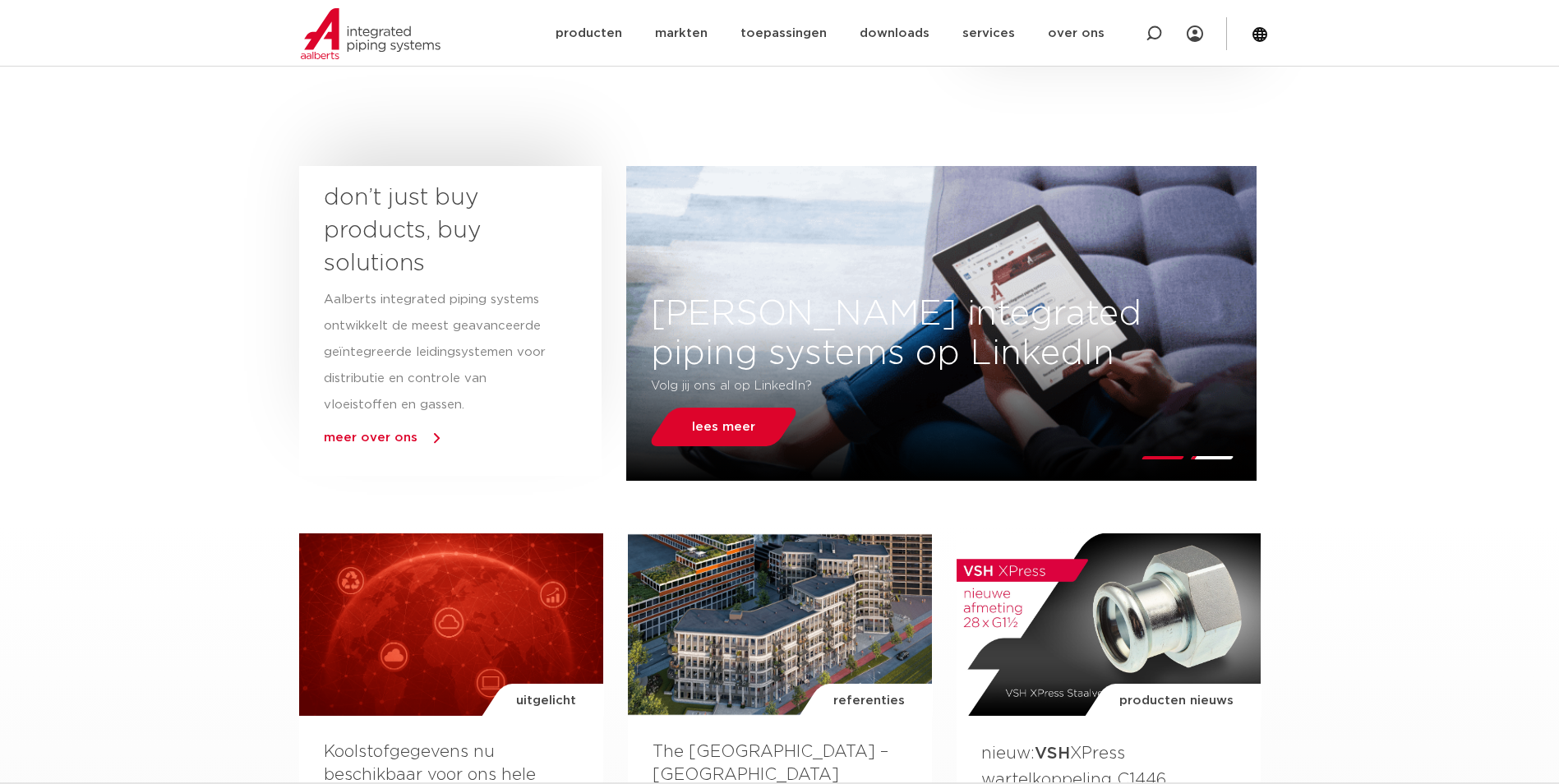
drag, startPoint x: 282, startPoint y: 553, endPoint x: 282, endPoint y: 233, distance: 320.0
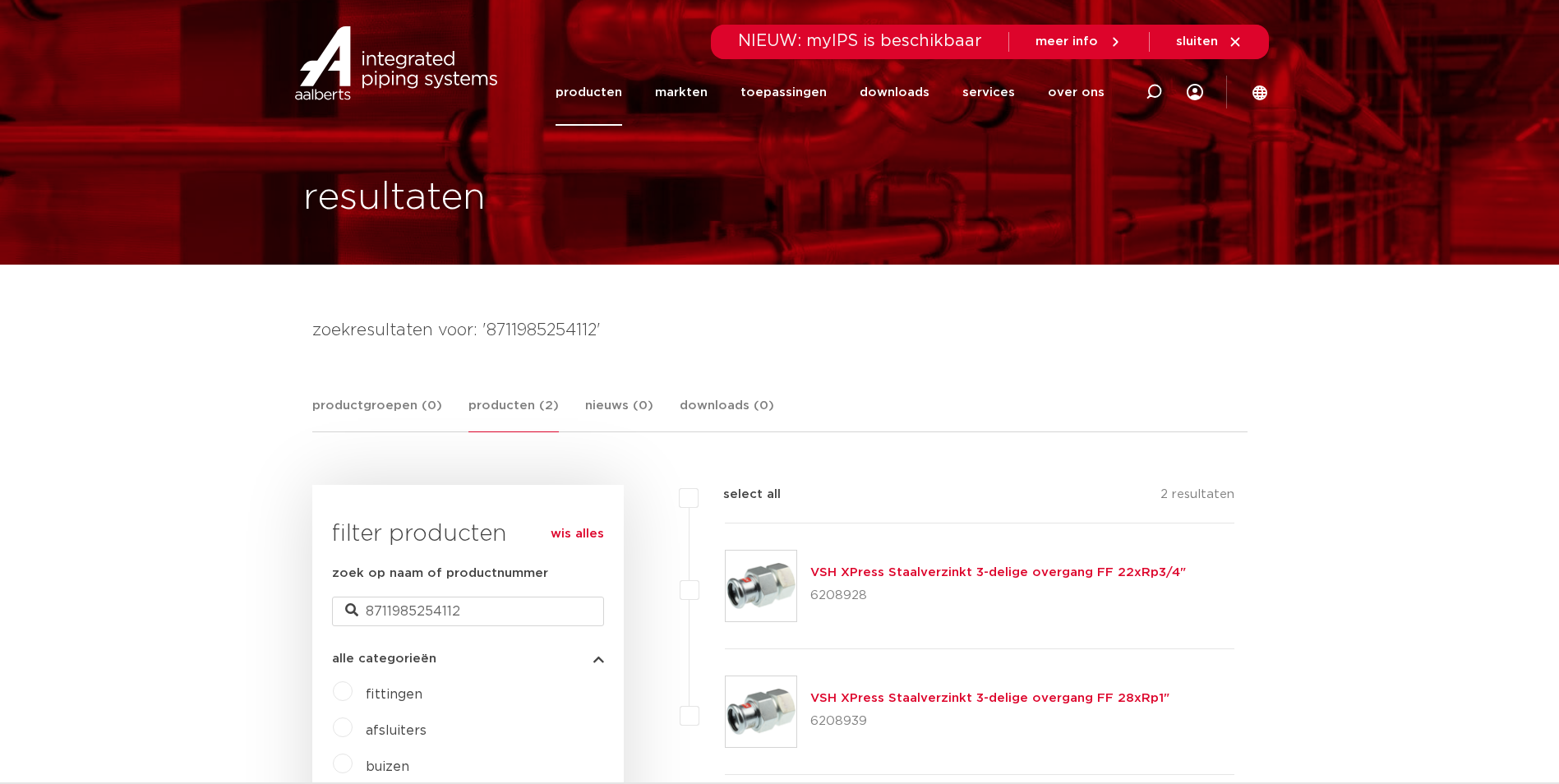
click at [778, 589] on img at bounding box center [761, 585] width 71 height 71
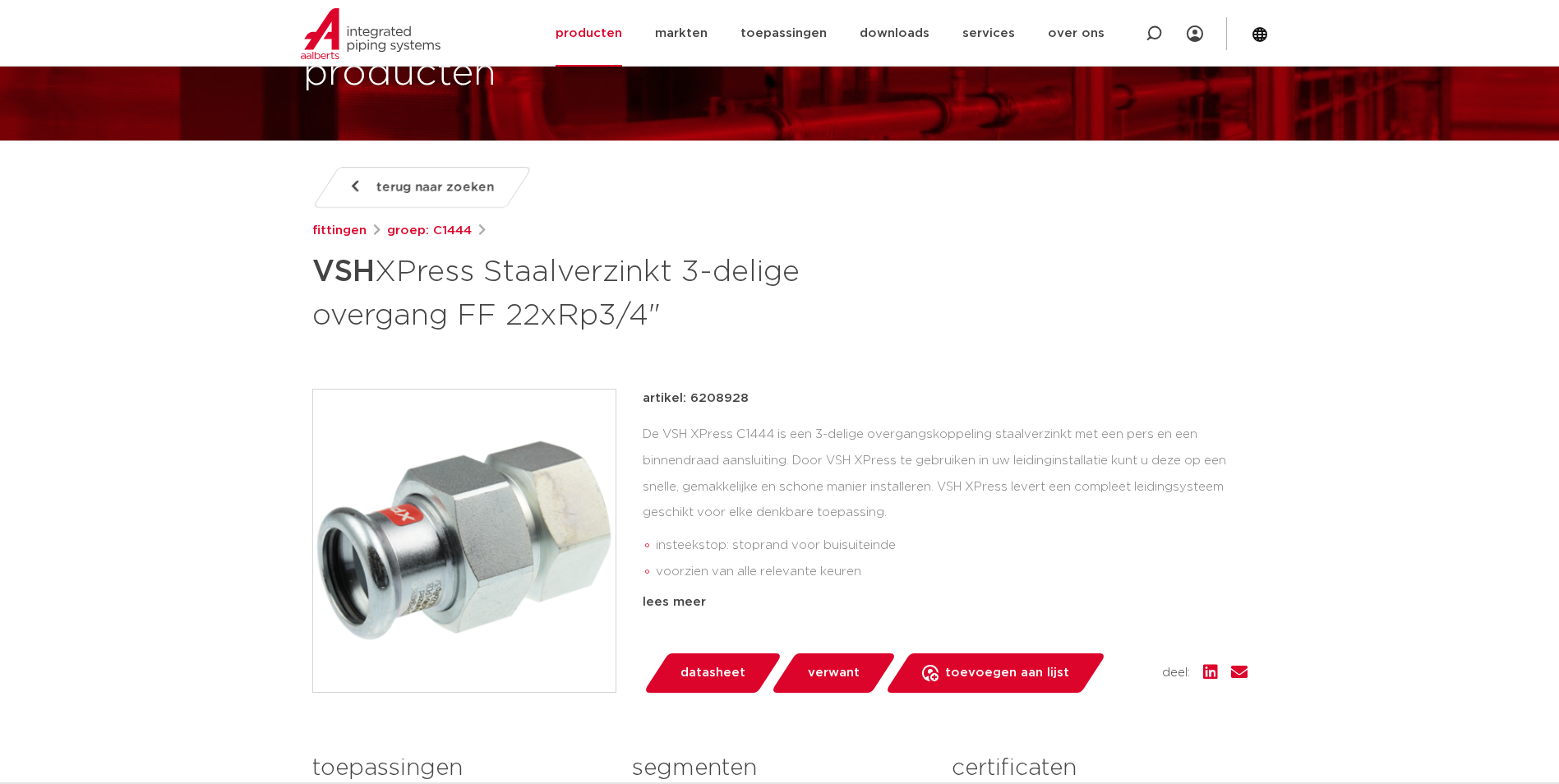
scroll to position [165, 0]
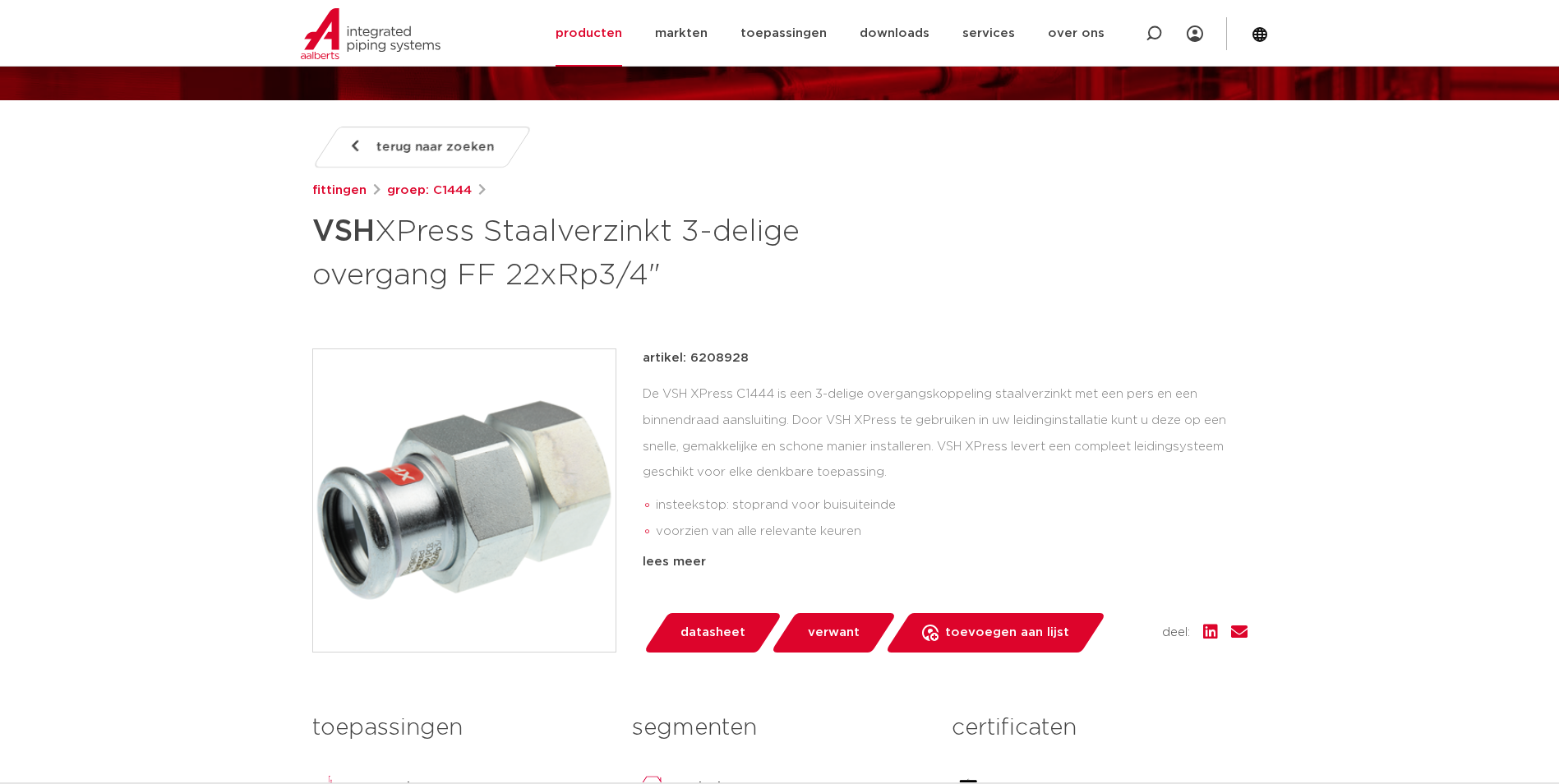
click at [789, 451] on div "De VSH XPress C1444 is een 3-delige overgangskoppeling staalverzinkt met een pe…" at bounding box center [944, 464] width 605 height 165
drag, startPoint x: 789, startPoint y: 451, endPoint x: 788, endPoint y: 522, distance: 71.0
click at [788, 522] on li "voorzien van alle relevante keuren" at bounding box center [951, 531] width 592 height 27
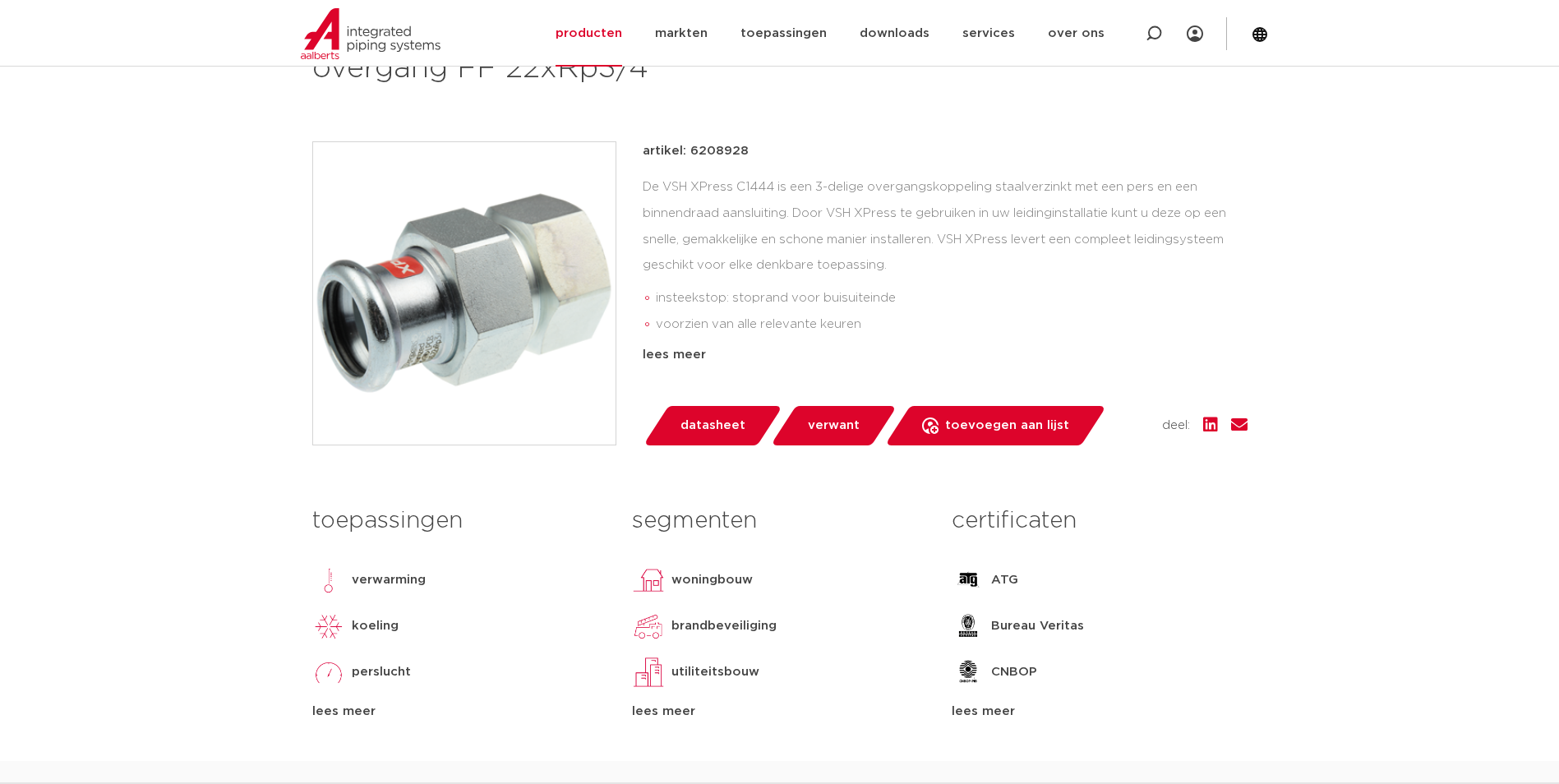
scroll to position [493, 0]
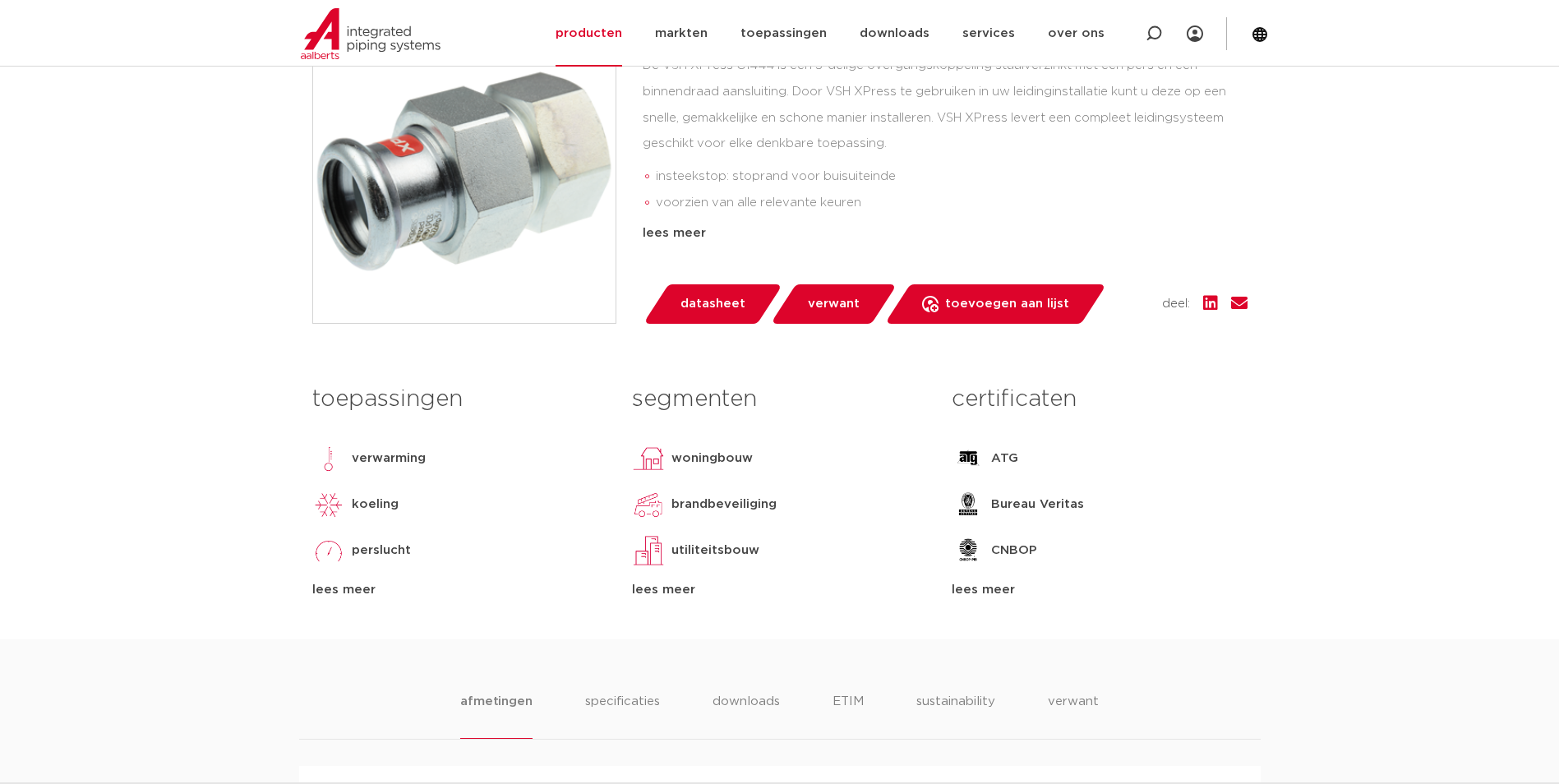
drag, startPoint x: 627, startPoint y: 717, endPoint x: 787, endPoint y: 686, distance: 163.0
click at [627, 718] on li "specificaties" at bounding box center [622, 714] width 75 height 46
click at [925, 706] on li "sustainability" at bounding box center [956, 714] width 81 height 46
drag, startPoint x: 1060, startPoint y: 707, endPoint x: 1048, endPoint y: 707, distance: 12.0
click at [1059, 707] on li "verwant" at bounding box center [1073, 714] width 51 height 46
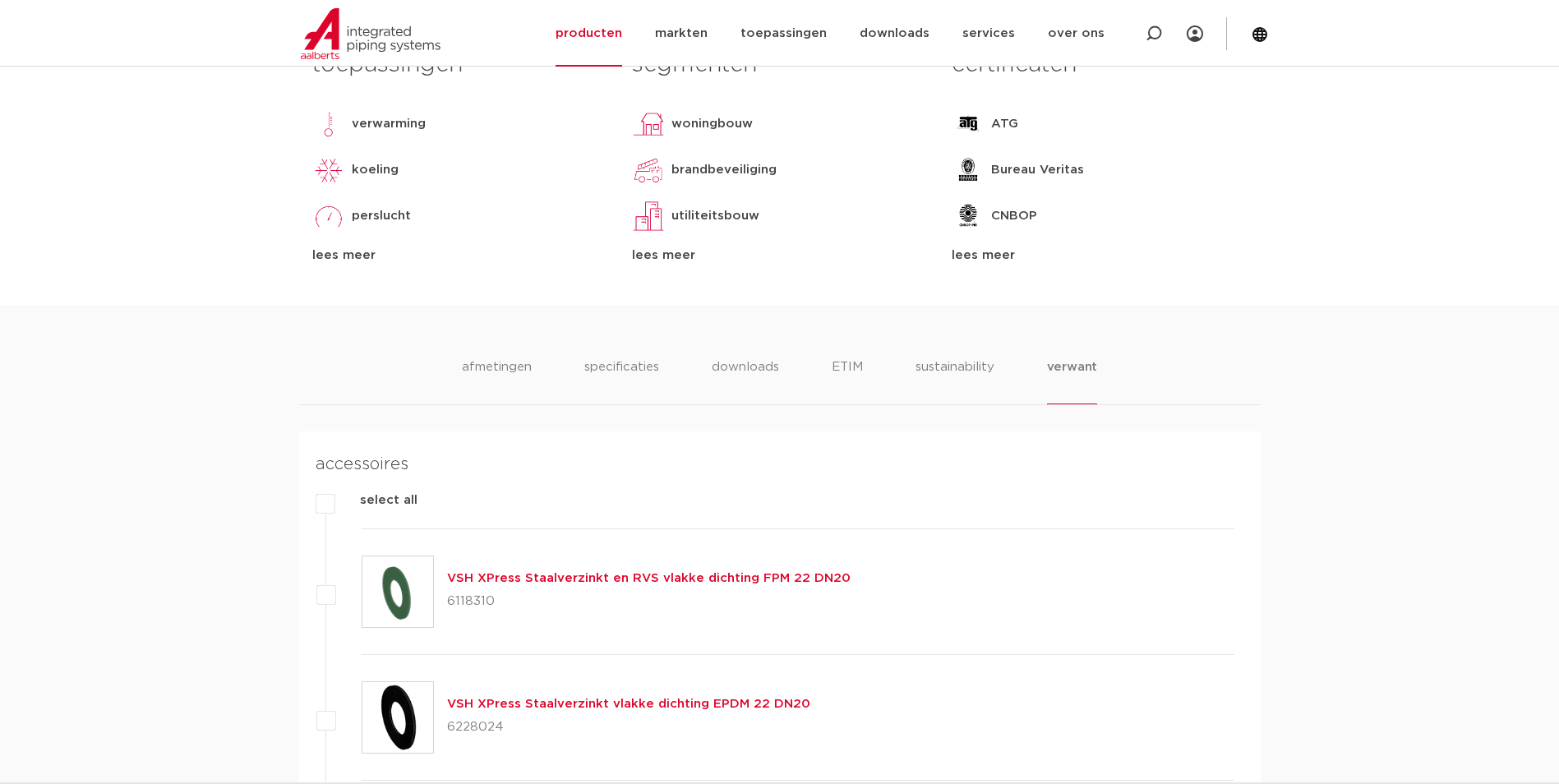
scroll to position [986, 0]
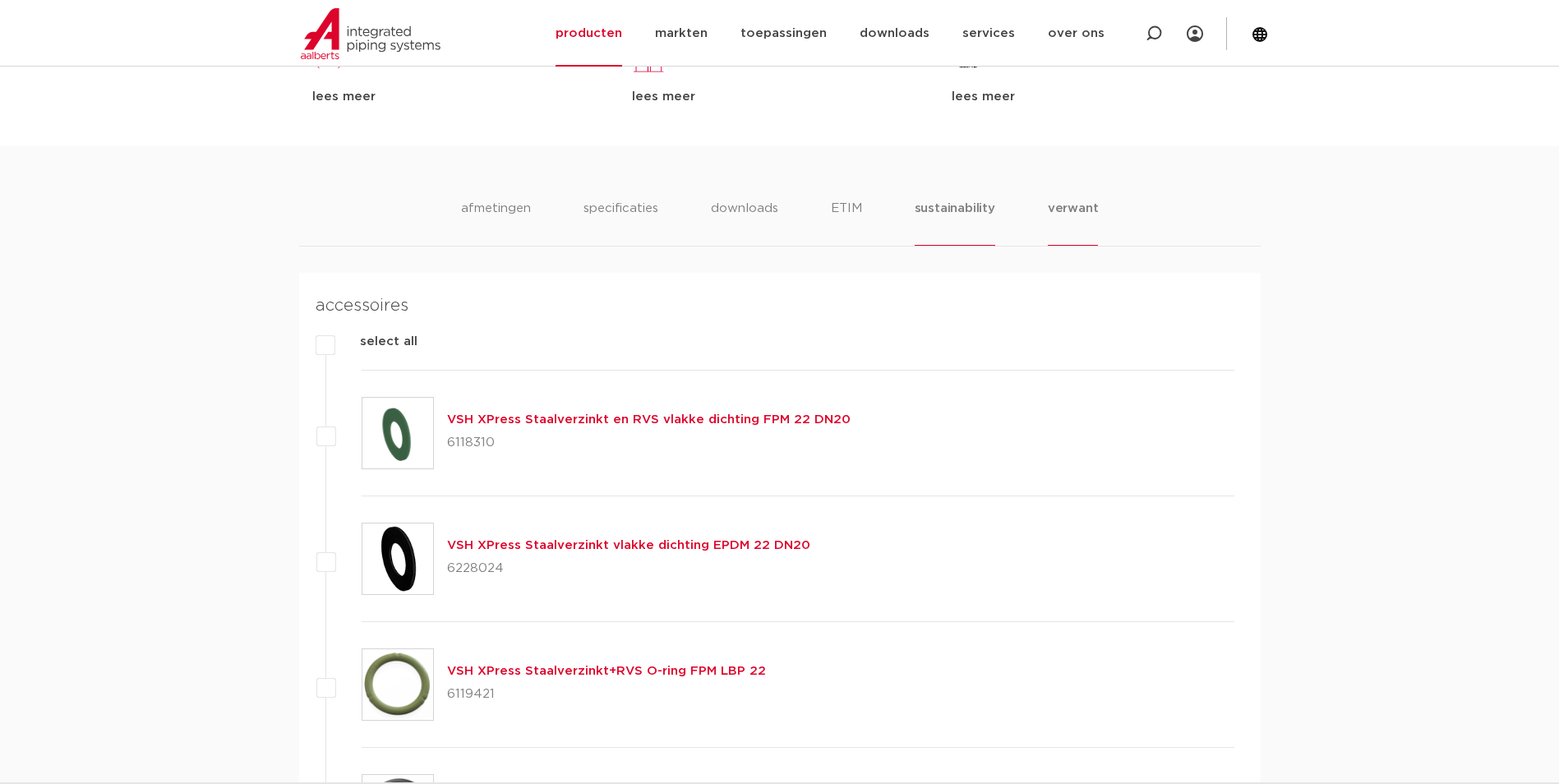
click at [952, 214] on li "sustainability" at bounding box center [955, 222] width 81 height 46
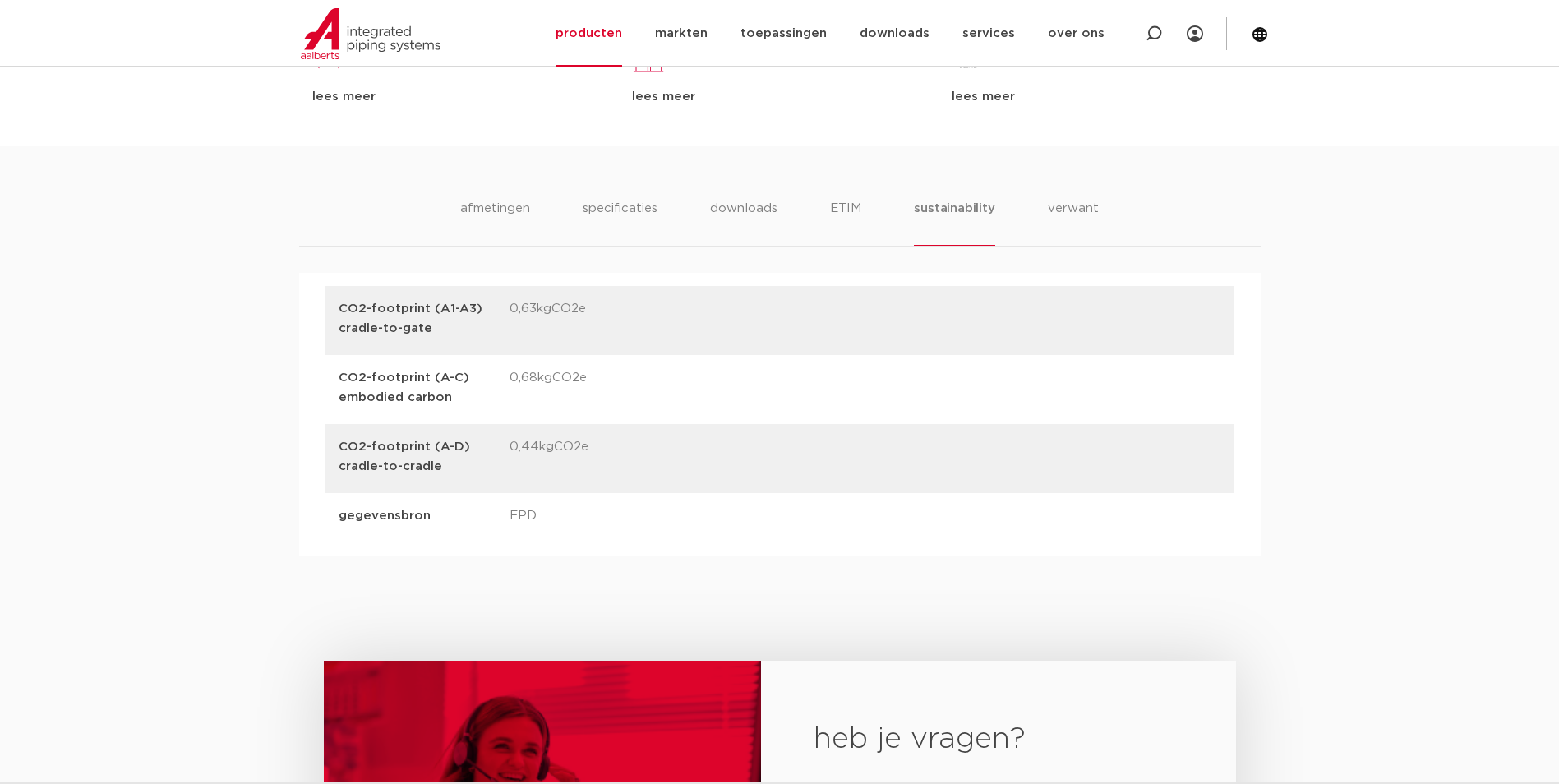
click at [872, 218] on ul "afmetingen specificaties downloads ETIM sustainability verwant" at bounding box center [779, 222] width 637 height 46
click at [841, 223] on li "ETIM" at bounding box center [845, 222] width 29 height 46
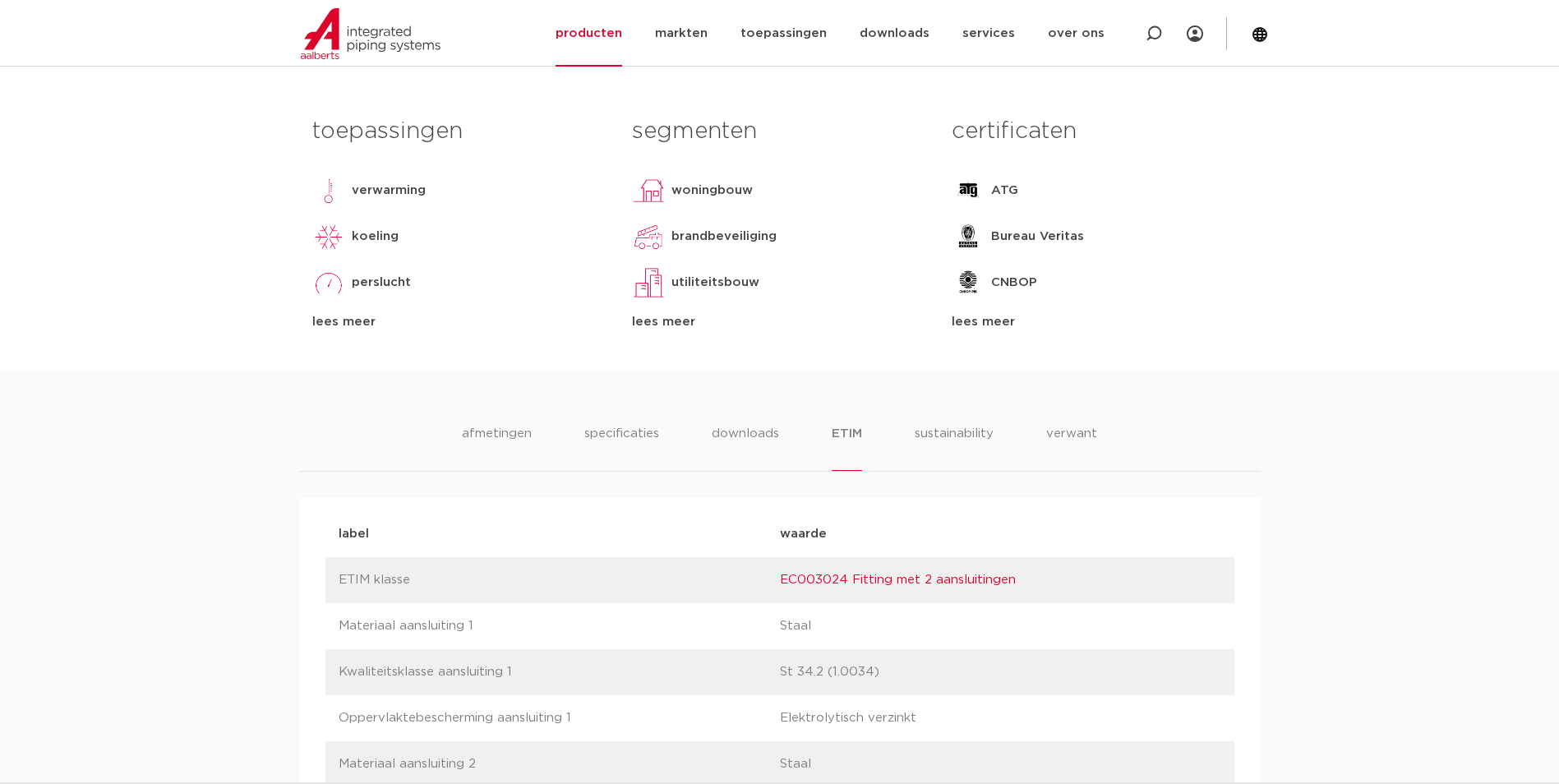
scroll to position [657, 0]
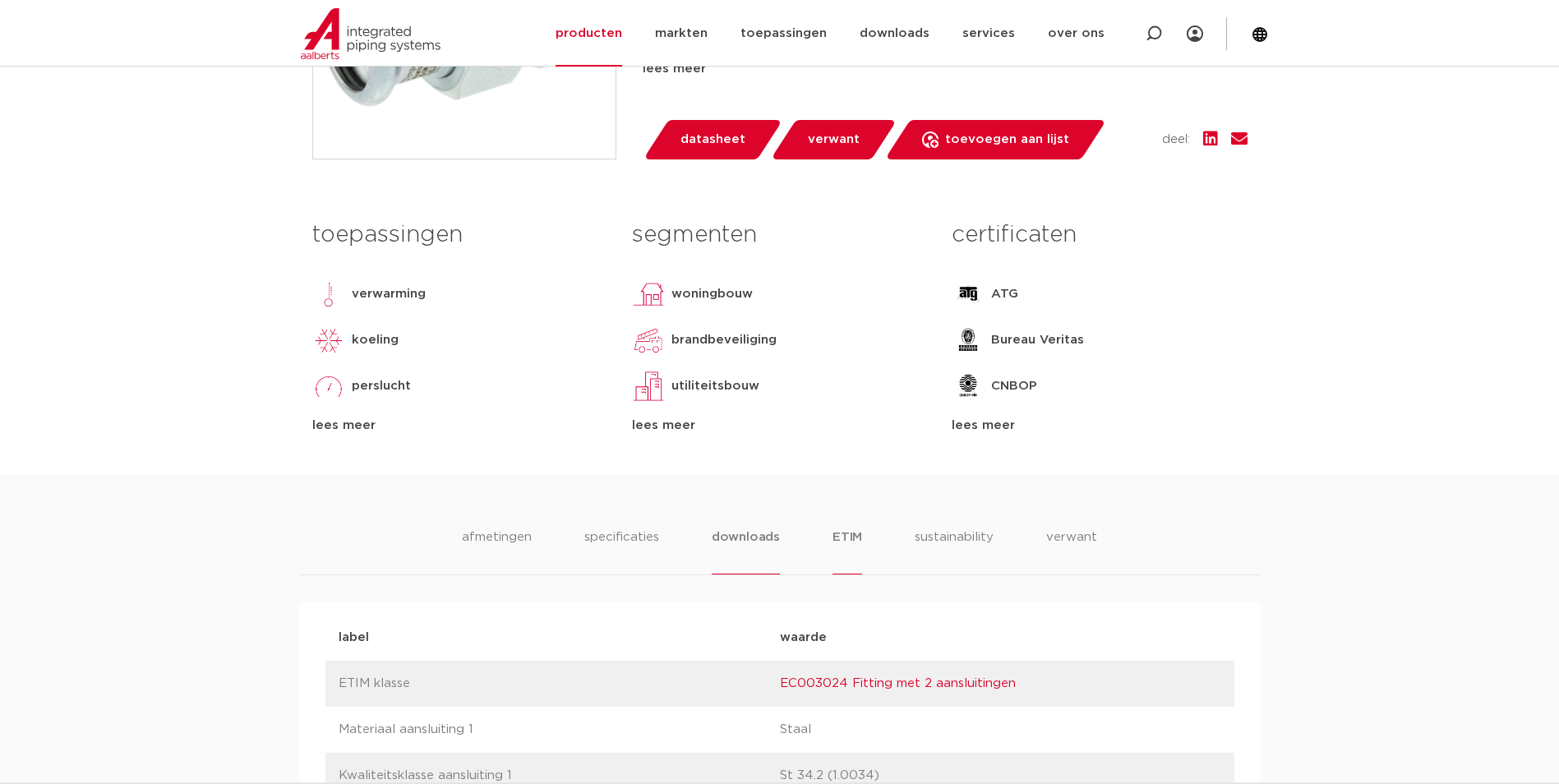
click at [744, 536] on li "downloads" at bounding box center [745, 550] width 68 height 46
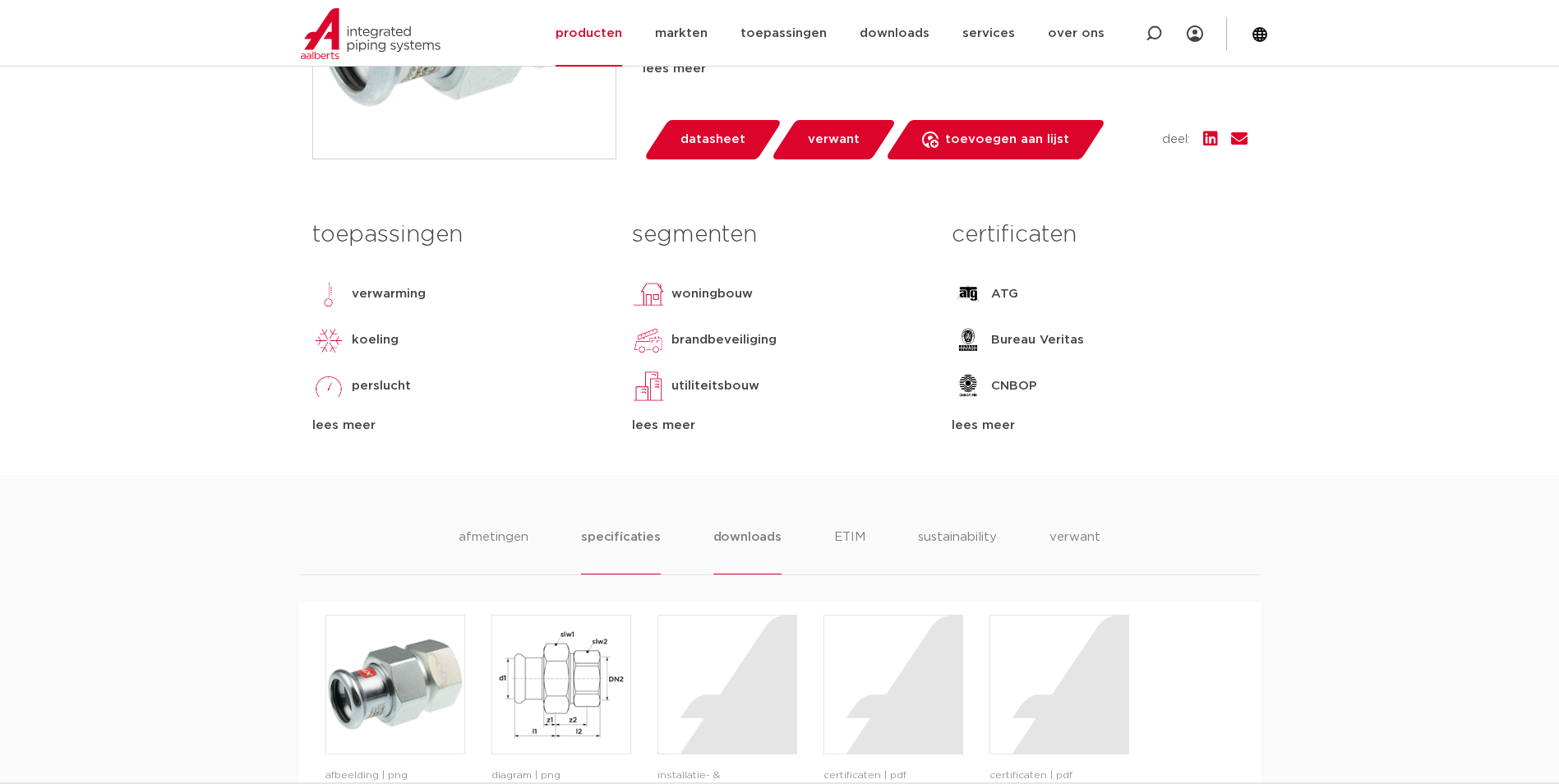
click at [618, 539] on li "specificaties" at bounding box center [619, 550] width 79 height 46
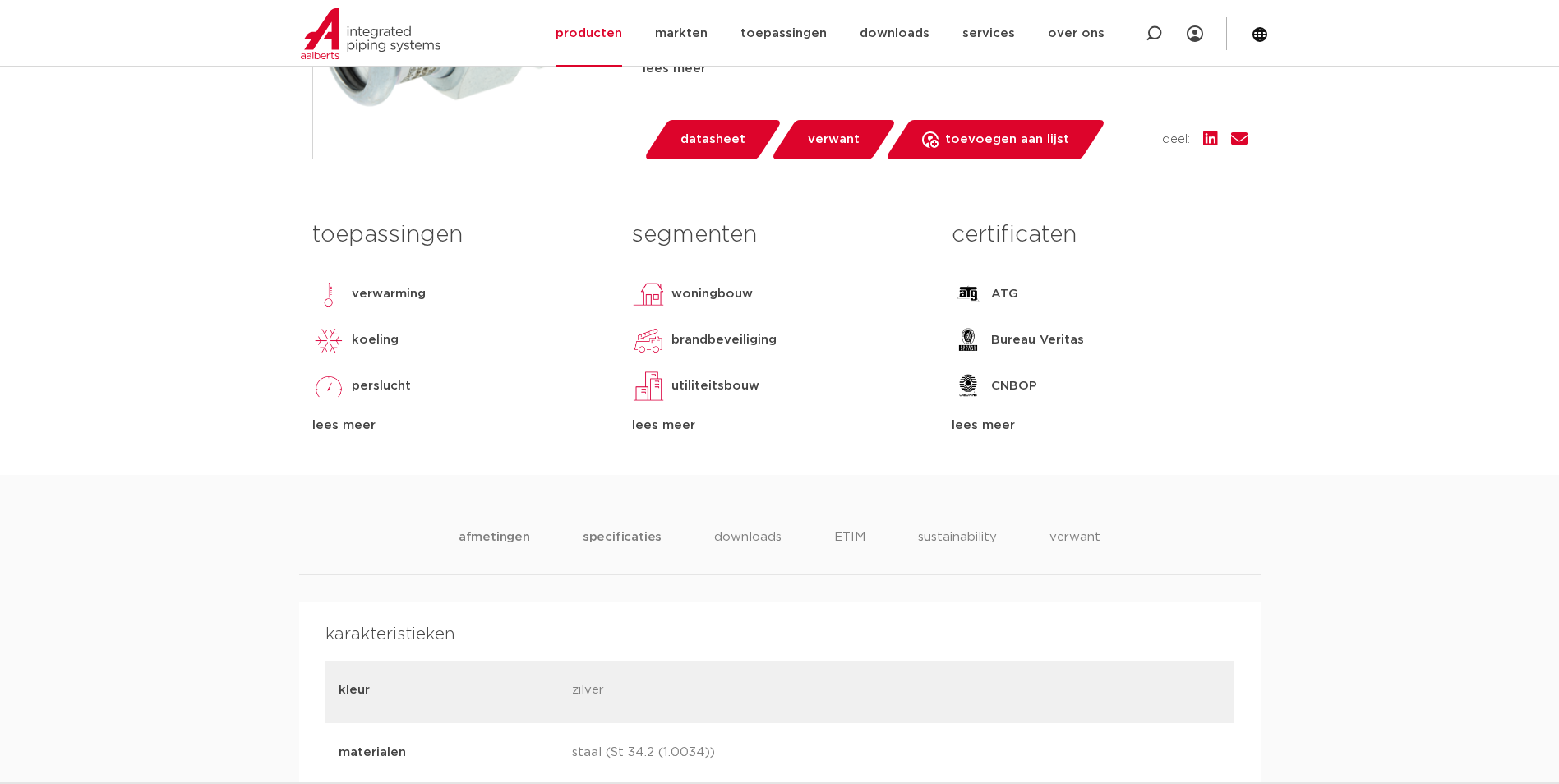
click at [502, 538] on li "afmetingen" at bounding box center [493, 550] width 71 height 46
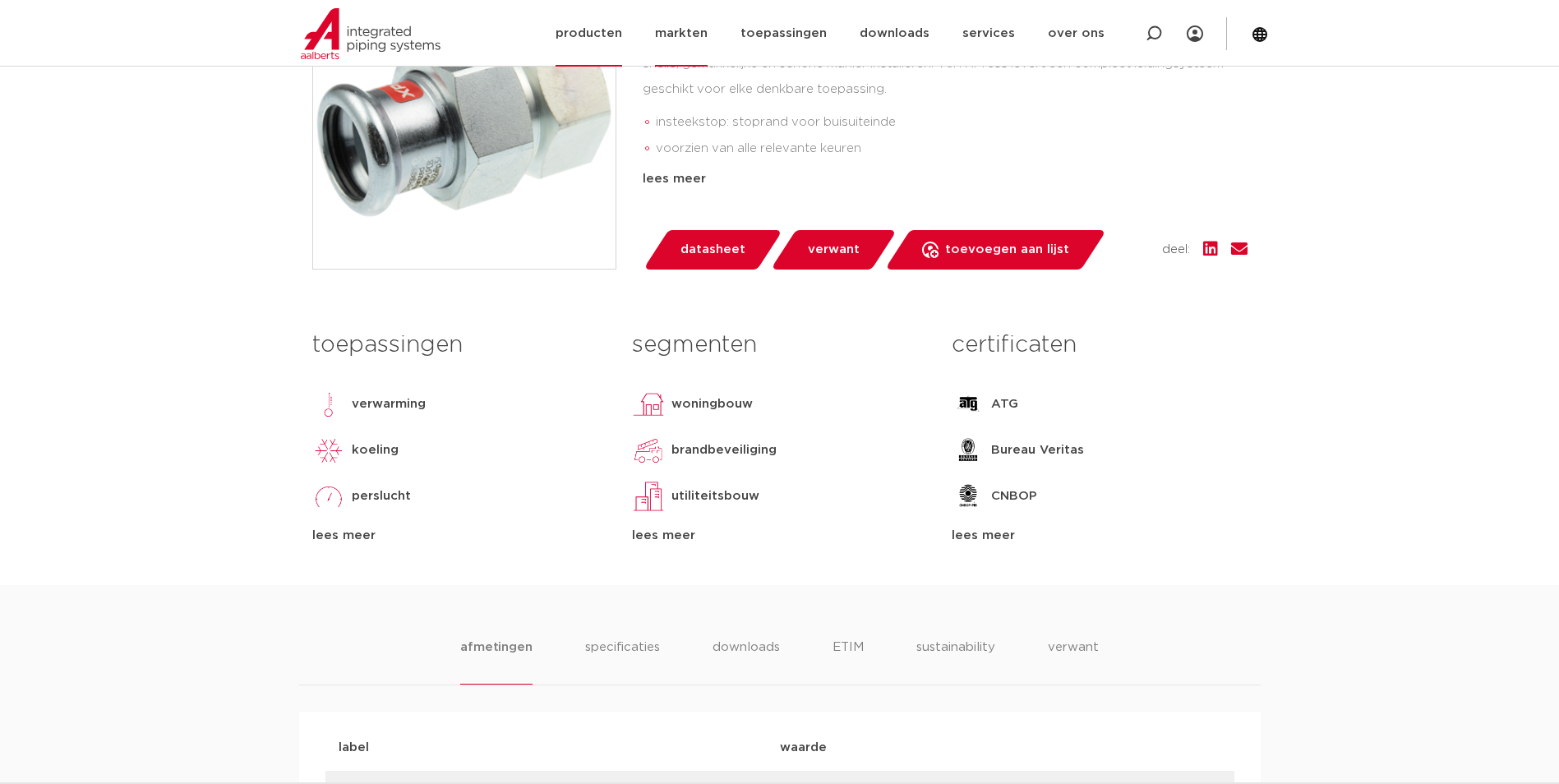
scroll to position [329, 0]
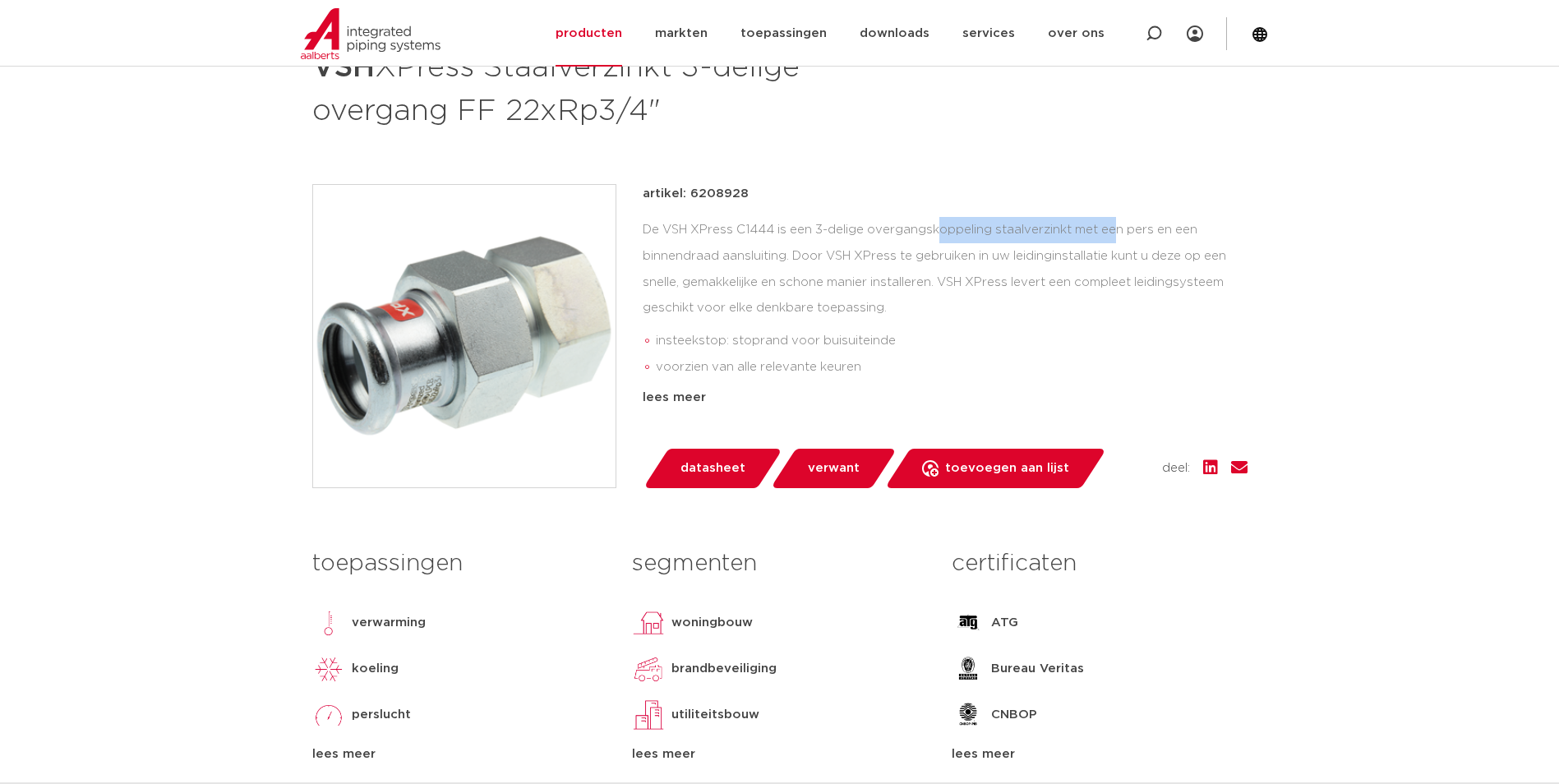
drag, startPoint x: 807, startPoint y: 223, endPoint x: 991, endPoint y: 219, distance: 184.0
click at [991, 219] on div "De VSH XPress C1444 is een 3-delige overgangskoppeling staalverzinkt met een pe…" at bounding box center [944, 299] width 605 height 165
click at [992, 219] on div "De VSH XPress C1444 is een 3-delige overgangskoppeling staalverzinkt met een pe…" at bounding box center [944, 299] width 605 height 165
click at [968, 267] on div "De VSH XPress C1444 is een 3-delige overgangskoppeling staalverzinkt met een pe…" at bounding box center [944, 299] width 605 height 165
click at [959, 281] on div "De VSH XPress C1444 is een 3-delige overgangskoppeling staalverzinkt met een pe…" at bounding box center [944, 299] width 605 height 165
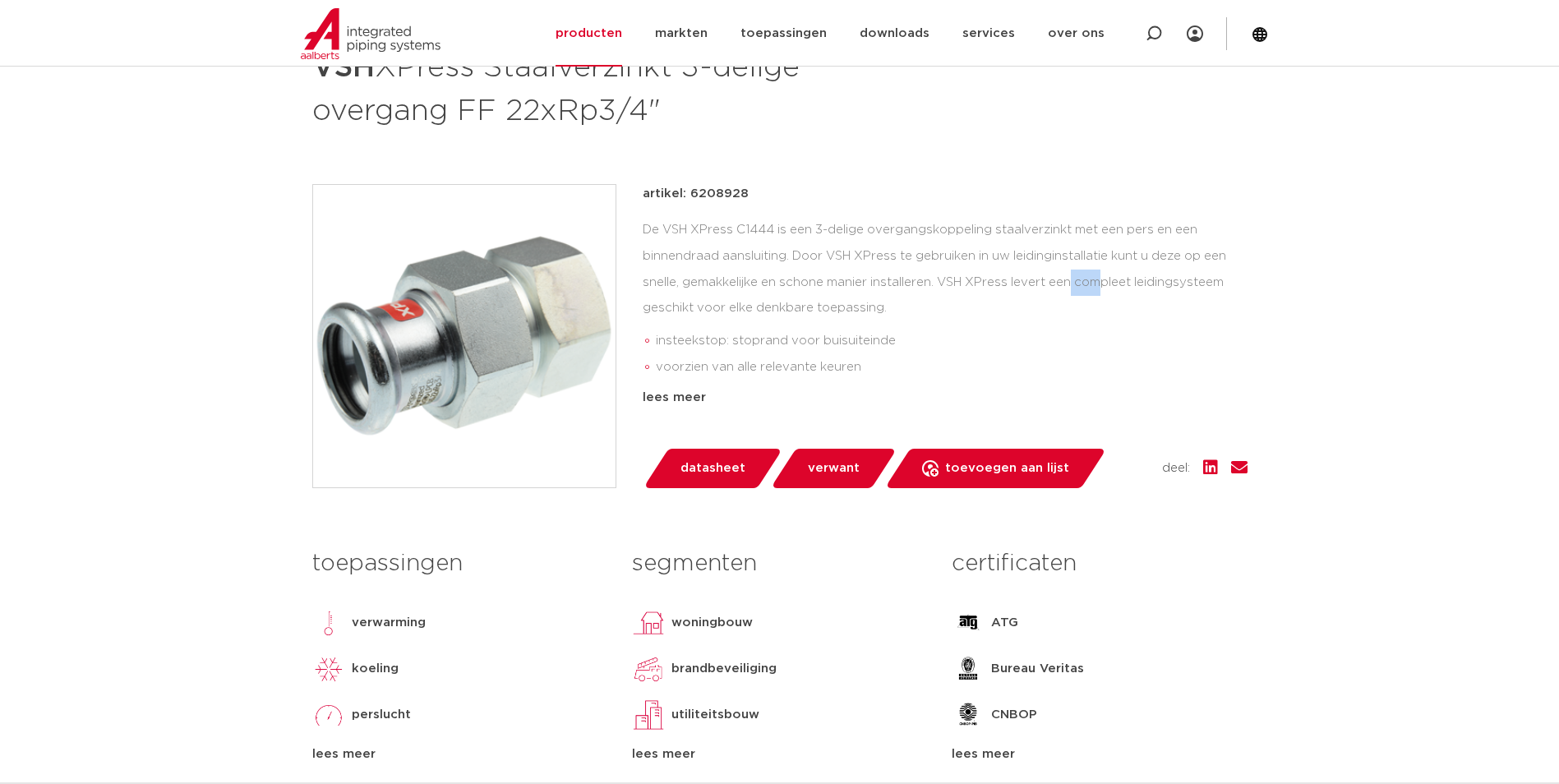
click at [959, 281] on div "De VSH XPress C1444 is een 3-delige overgangskoppeling staalverzinkt met een pe…" at bounding box center [944, 299] width 605 height 165
drag, startPoint x: 959, startPoint y: 281, endPoint x: 975, endPoint y: 342, distance: 63.1
click at [975, 342] on li "insteekstop: stoprand voor buisuiteinde" at bounding box center [951, 341] width 592 height 27
click at [817, 362] on li "voorzien van alle relevante keuren" at bounding box center [951, 367] width 592 height 27
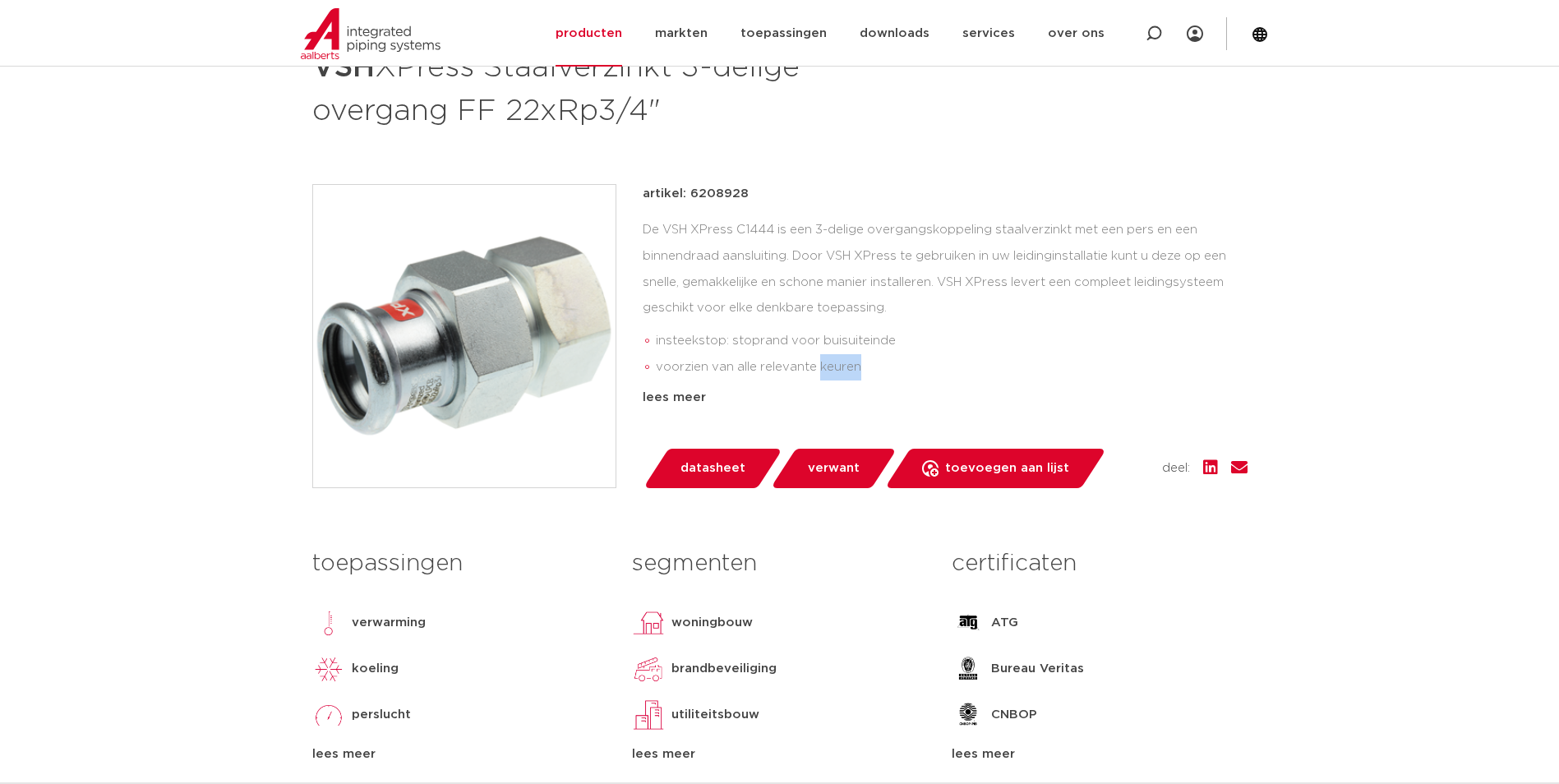
drag, startPoint x: 817, startPoint y: 362, endPoint x: 1001, endPoint y: 366, distance: 184.0
click at [1001, 366] on li "voorzien van alle relevante keuren" at bounding box center [951, 367] width 592 height 27
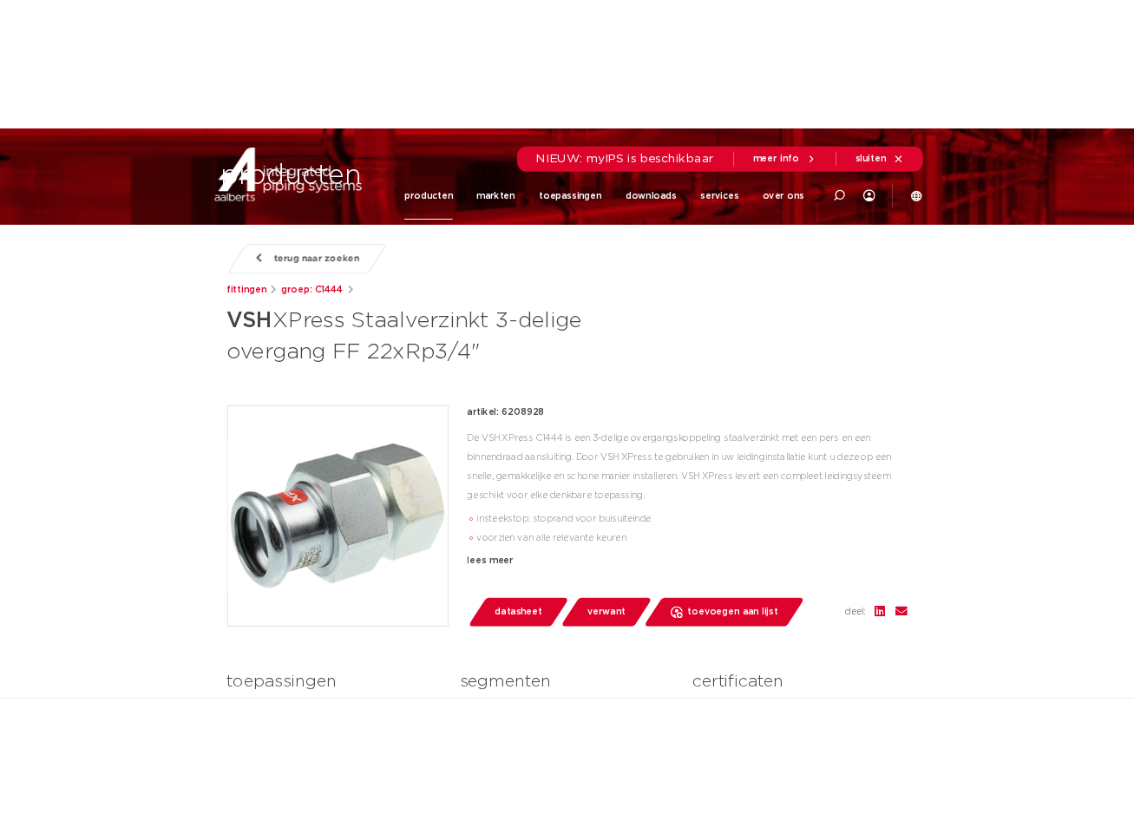
scroll to position [0, 0]
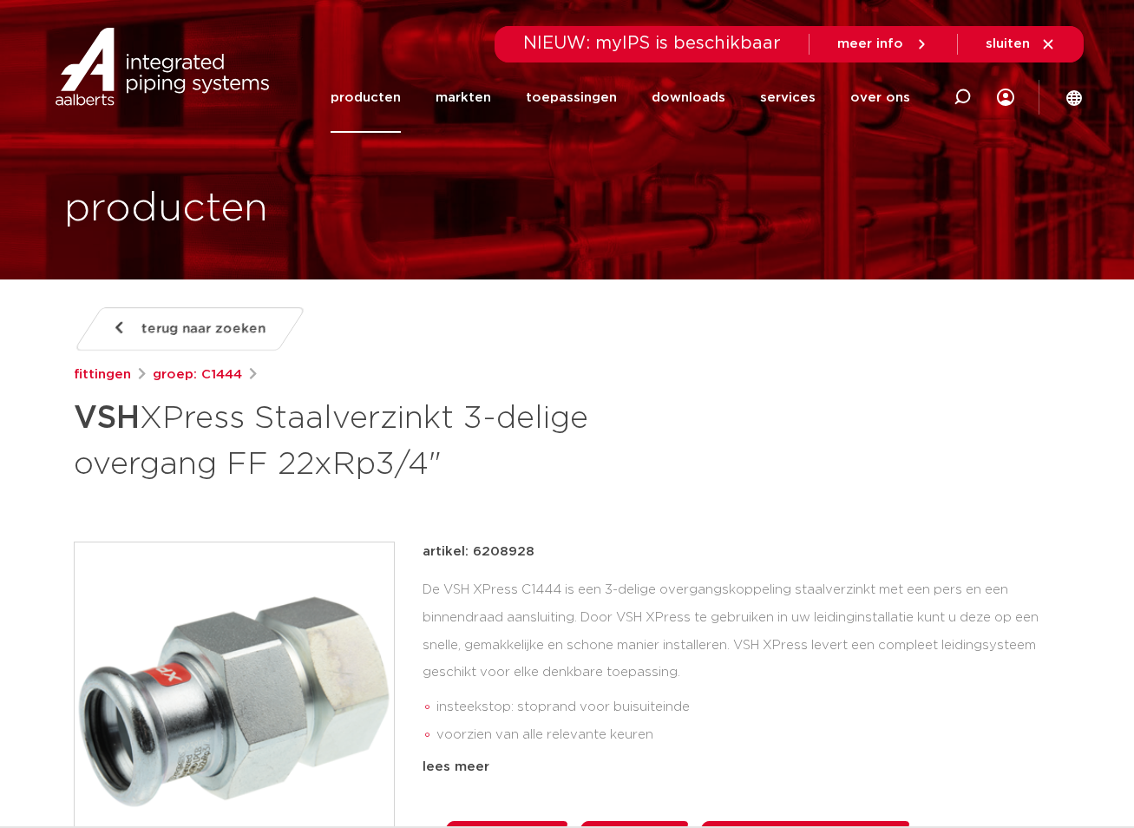
click at [687, 546] on div "artikel: 6208928" at bounding box center [742, 551] width 639 height 21
click at [434, 620] on div "De VSH XPress C1444 is een 3-delige overgangskoppeling staalverzinkt met een pe…" at bounding box center [742, 663] width 639 height 174
drag, startPoint x: 434, startPoint y: 620, endPoint x: 575, endPoint y: 628, distance: 141.6
click at [574, 627] on div "De VSH XPress C1444 is een 3-delige overgangskoppeling staalverzinkt met een pe…" at bounding box center [742, 663] width 639 height 174
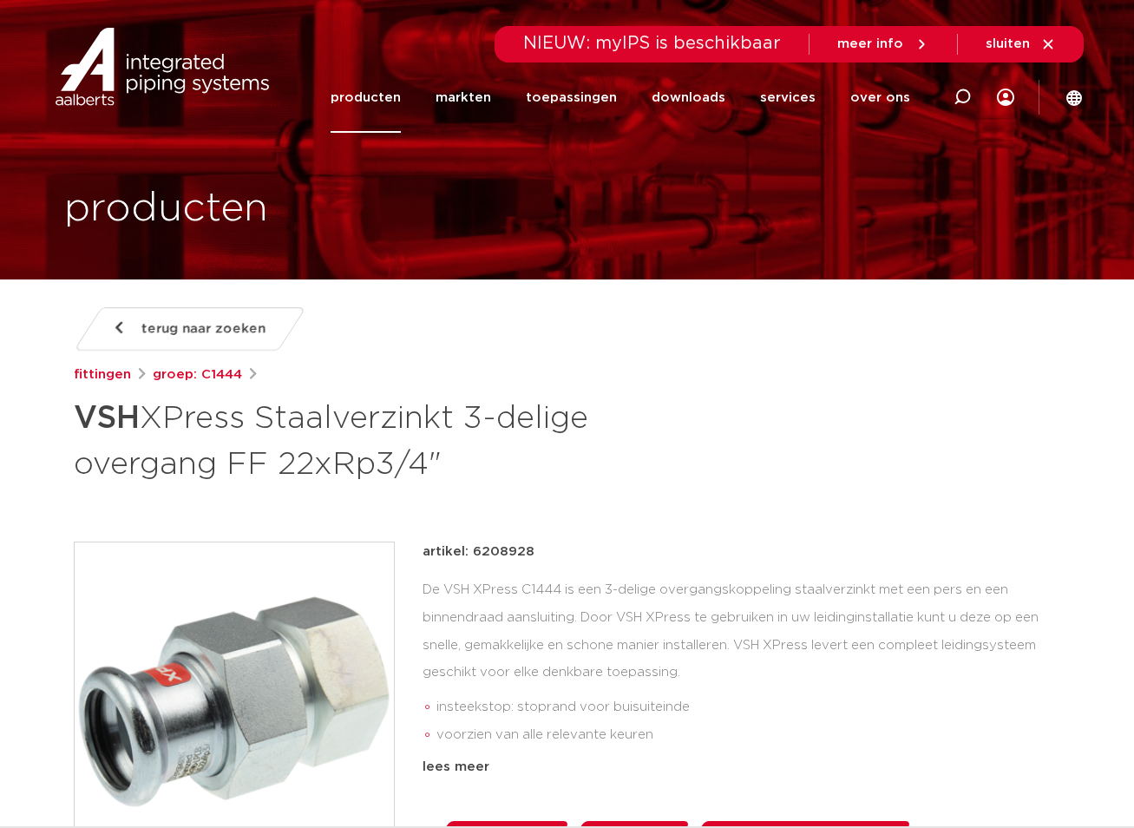
click at [643, 45] on span "NIEUW: myIPS is beschikbaar" at bounding box center [652, 43] width 258 height 17
click at [1052, 44] on icon at bounding box center [1048, 44] width 16 height 16
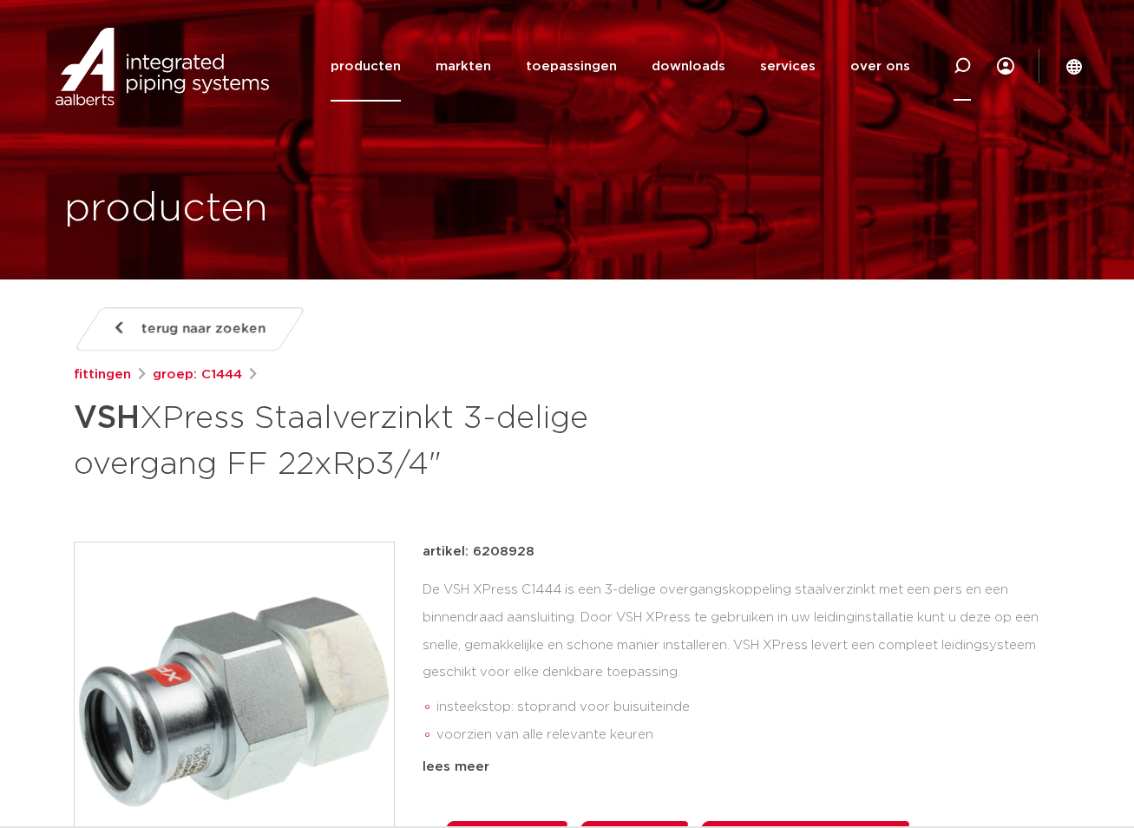
click at [968, 62] on icon at bounding box center [961, 65] width 17 height 17
paste input "9513579"
type input "9513579"
click button "Zoeken" at bounding box center [0, 0] width 0 height 0
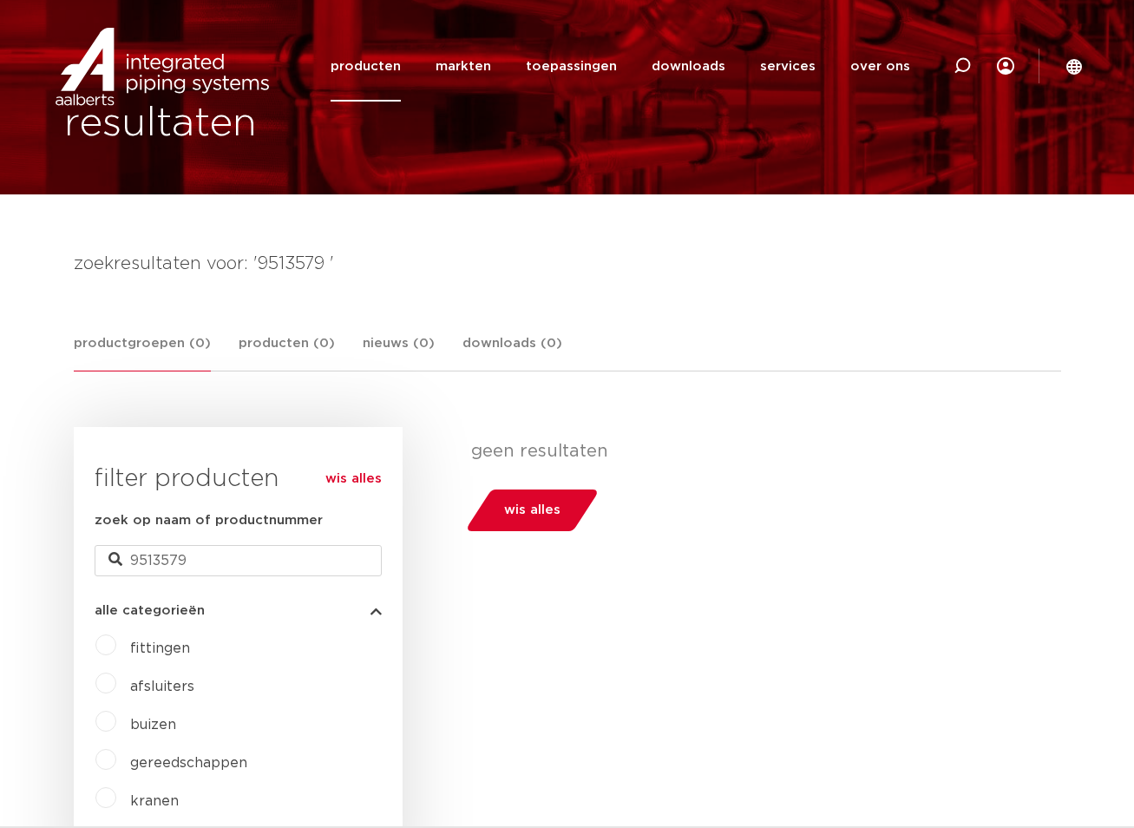
scroll to position [347, 0]
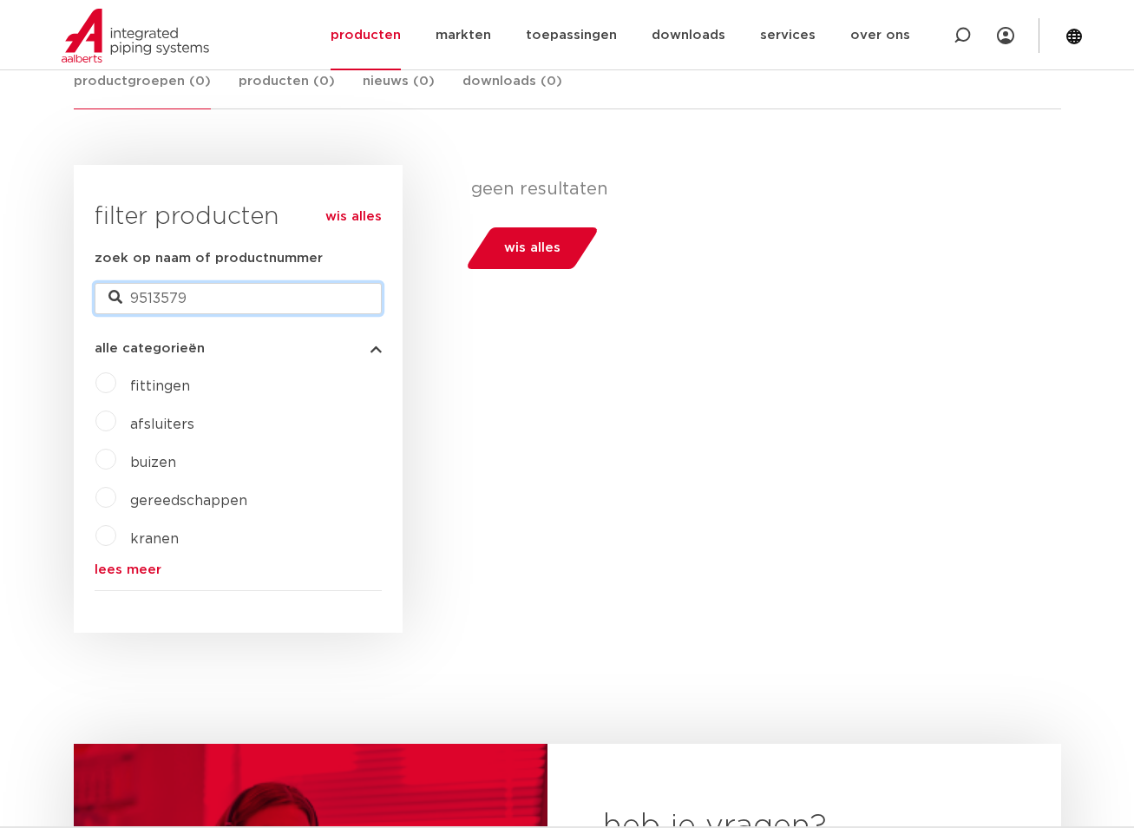
click at [248, 286] on input "9513579" at bounding box center [238, 298] width 287 height 31
type input "9513579"
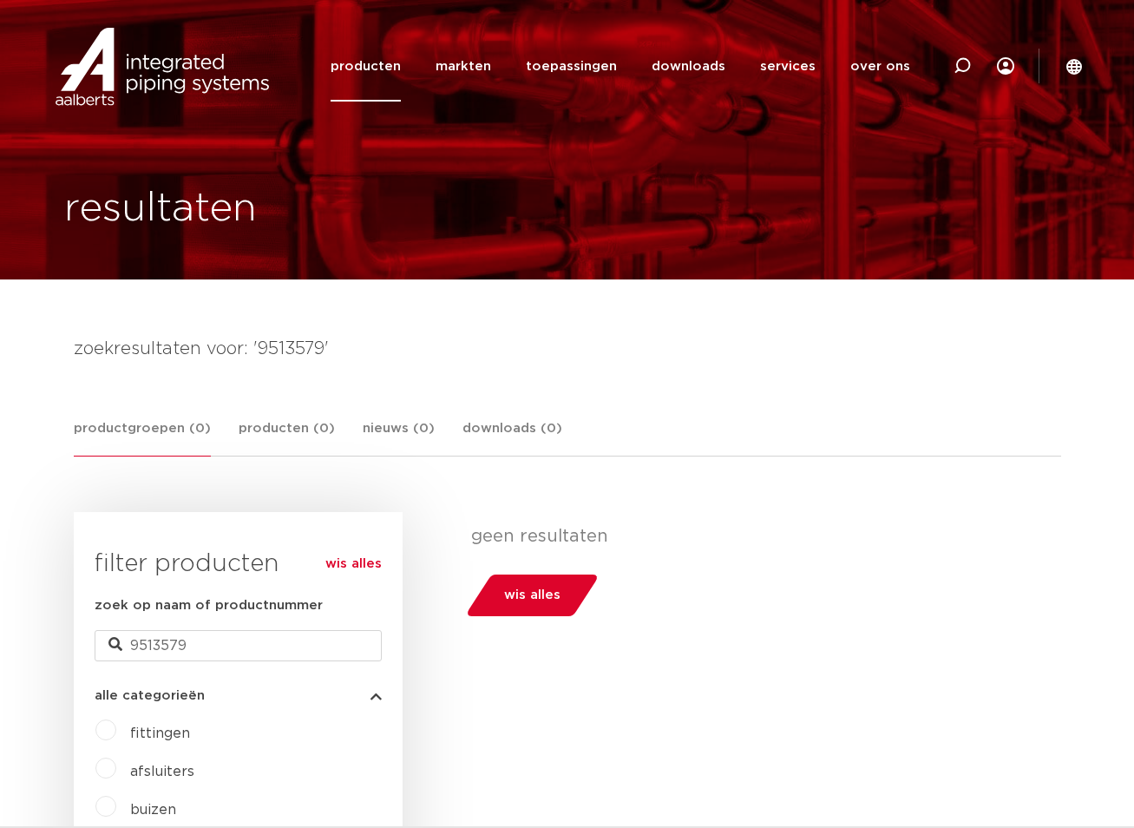
drag, startPoint x: 719, startPoint y: 321, endPoint x: 721, endPoint y: 253, distance: 67.7
